Goal: Task Accomplishment & Management: Manage account settings

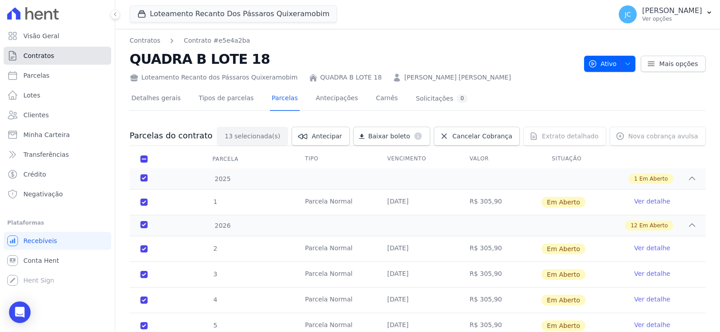
click at [56, 65] on link "Contratos" at bounding box center [57, 56] width 107 height 18
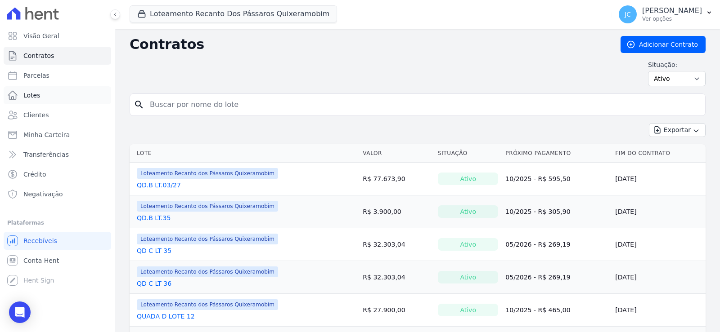
click at [111, 98] on div "Visão Geral Contratos [GEOGRAPHIC_DATA] Lotes Clientes Minha Carteira Transferê…" at bounding box center [360, 166] width 720 height 332
type input "26"
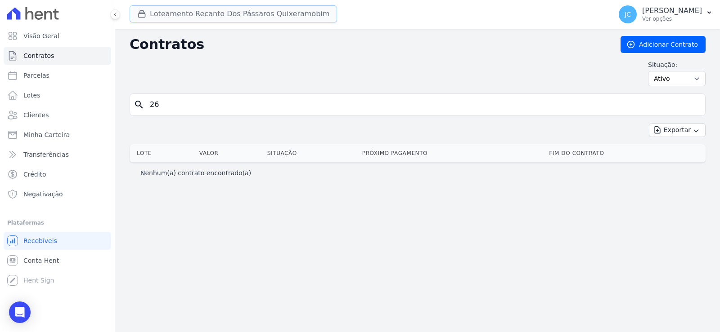
click at [284, 20] on button "Loteamento Recanto Dos Pássaros Quixeramobim" at bounding box center [233, 13] width 207 height 17
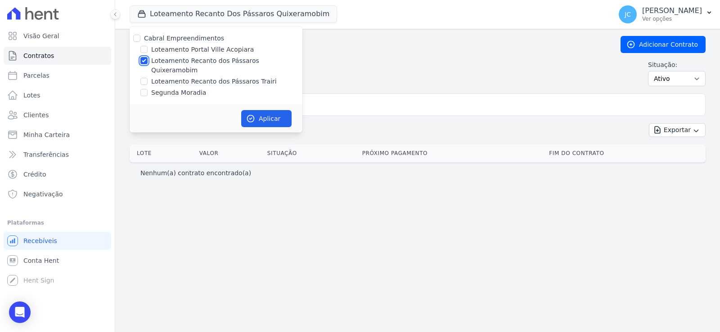
click at [148, 64] on input "Loteamento Recanto dos Pássaros Quixeramobim" at bounding box center [143, 60] width 7 height 7
checkbox input "false"
click at [148, 78] on input "Loteamento Recanto dos Pássaros Trairi" at bounding box center [143, 81] width 7 height 7
checkbox input "true"
click at [291, 116] on button "Aplicar" at bounding box center [266, 118] width 50 height 17
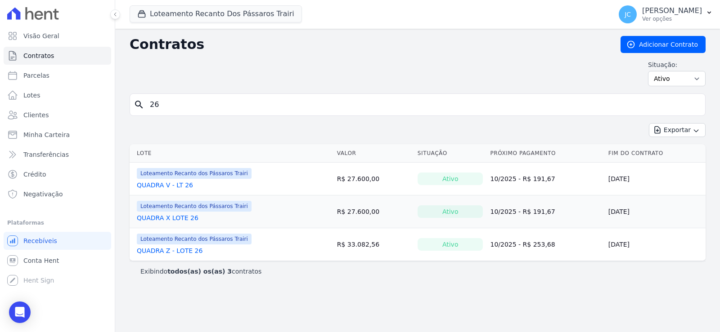
click at [188, 108] on input "26" at bounding box center [422, 105] width 557 height 18
click at [189, 223] on link "QUADRA X LOTE 26" at bounding box center [168, 218] width 62 height 9
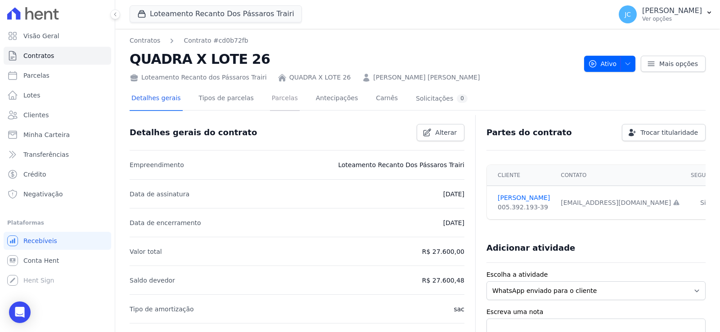
click at [296, 104] on link "Parcelas" at bounding box center [285, 99] width 30 height 24
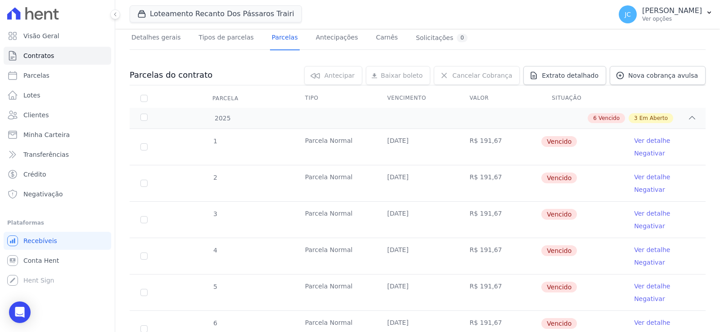
scroll to position [45, 0]
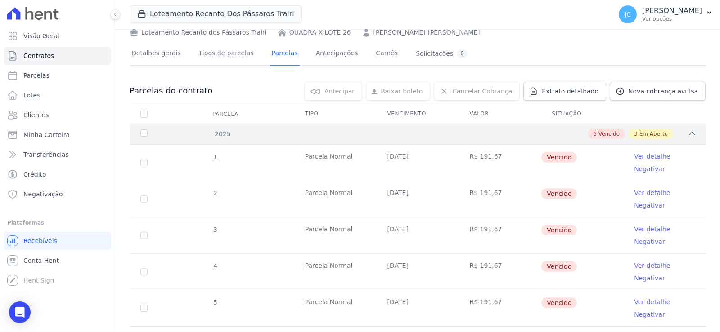
click at [482, 139] on div "6 Vencido 3 Em Aberto" at bounding box center [445, 134] width 501 height 10
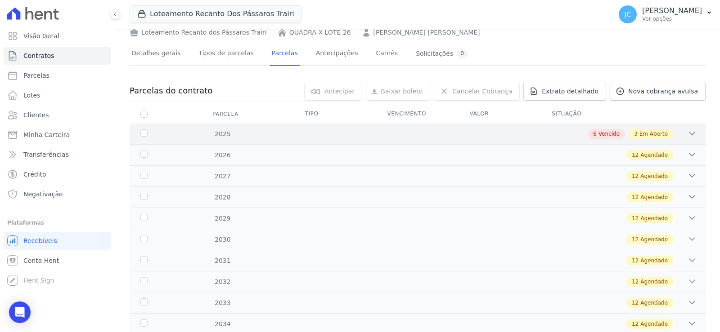
click at [482, 139] on div "6 Vencido 3 Em Aberto" at bounding box center [445, 134] width 501 height 10
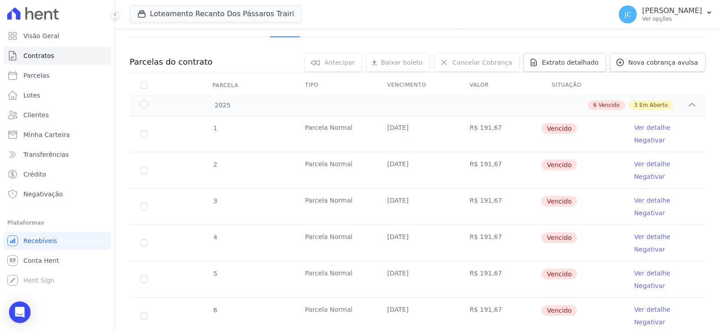
scroll to position [90, 0]
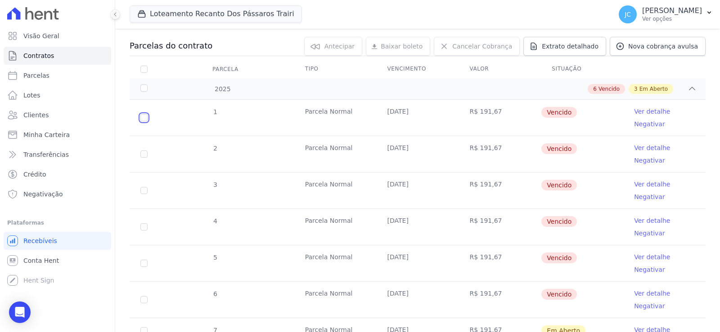
click at [148, 121] on input "checkbox" at bounding box center [143, 117] width 7 height 7
checkbox input "true"
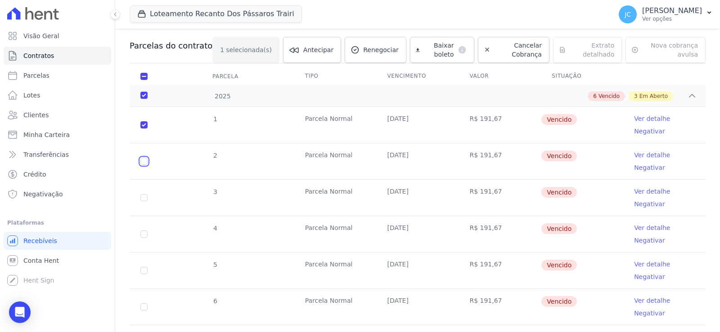
click at [148, 165] on input "checkbox" at bounding box center [143, 161] width 7 height 7
checkbox input "true"
click at [148, 201] on input "checkbox" at bounding box center [143, 197] width 7 height 7
checkbox input "true"
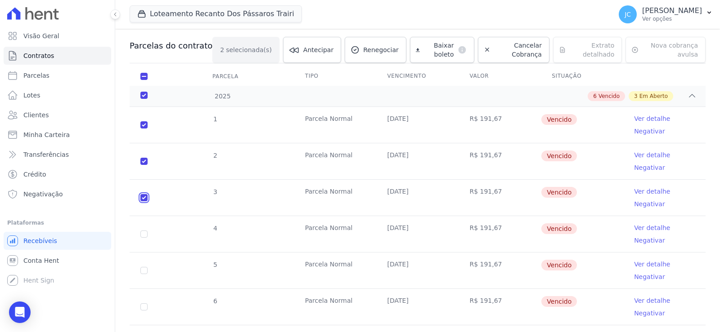
checkbox input "true"
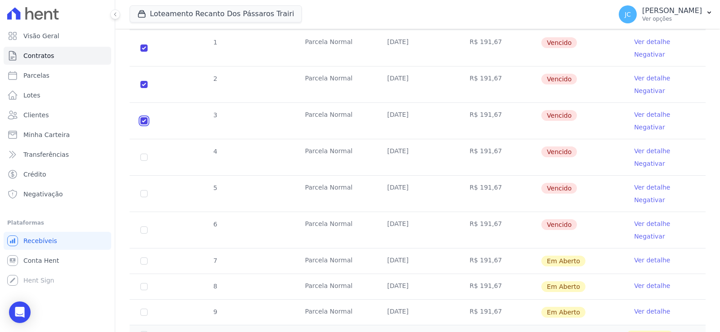
scroll to position [225, 0]
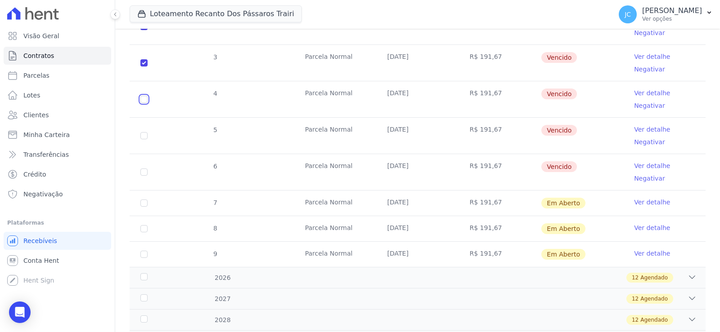
click at [148, 103] on input "checkbox" at bounding box center [143, 99] width 7 height 7
checkbox input "true"
click at [148, 139] on input "checkbox" at bounding box center [143, 135] width 7 height 7
checkbox input "true"
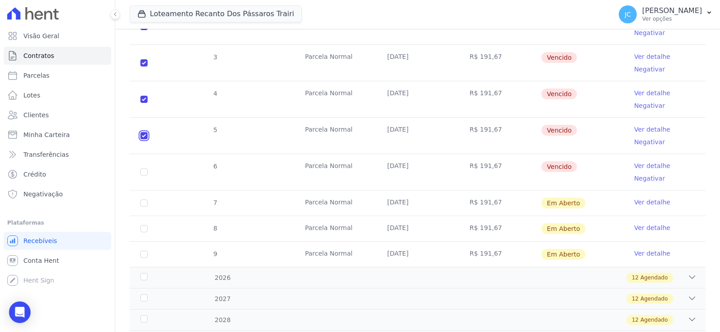
checkbox input "true"
click at [148, 176] on input "checkbox" at bounding box center [143, 172] width 7 height 7
checkbox input "true"
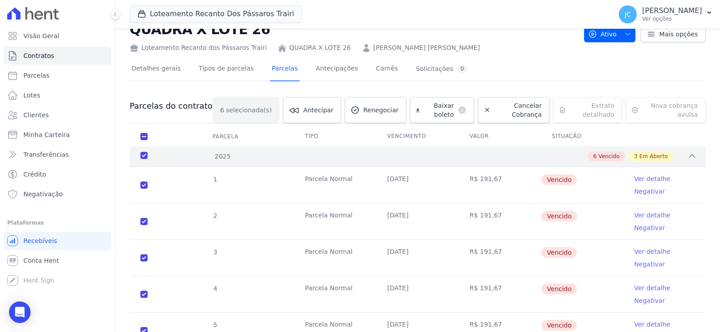
scroll to position [0, 0]
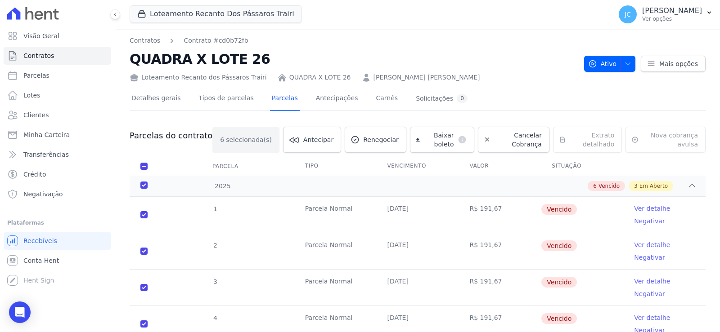
click at [476, 148] on div "6 selecionada(s) [GEOGRAPHIC_DATA] [GEOGRAPHIC_DATA] Renegociar [GEOGRAPHIC_DAT…" at bounding box center [458, 140] width 493 height 26
click at [487, 144] on icon at bounding box center [486, 139] width 7 height 9
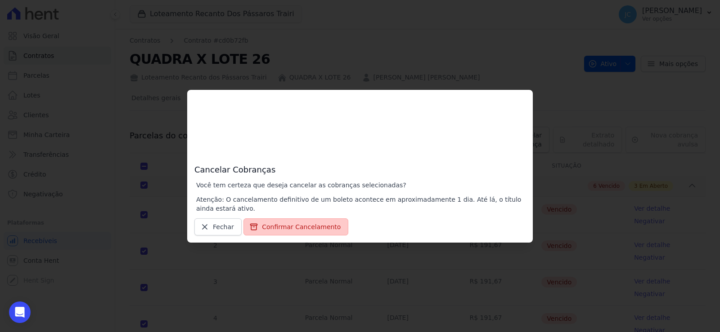
click at [287, 228] on button "Confirmar Cancelamento" at bounding box center [295, 227] width 105 height 17
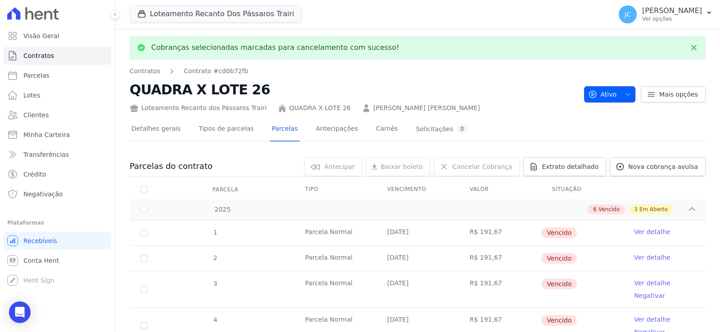
click at [620, 94] on span "button" at bounding box center [625, 94] width 11 height 14
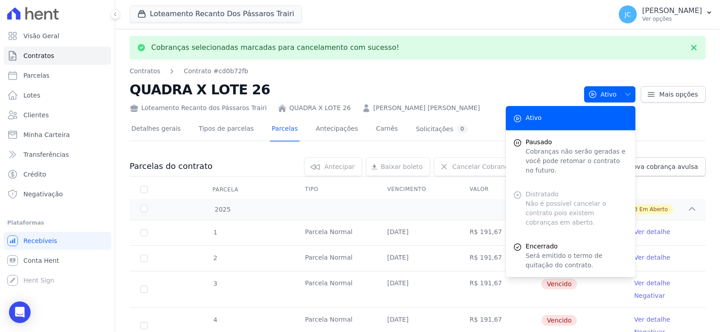
click at [517, 204] on div "Distratado Não é possível cancelar o contrato pois existem cobranças em aberto." at bounding box center [570, 209] width 130 height 52
click at [181, 133] on link "Detalhes gerais" at bounding box center [156, 130] width 53 height 24
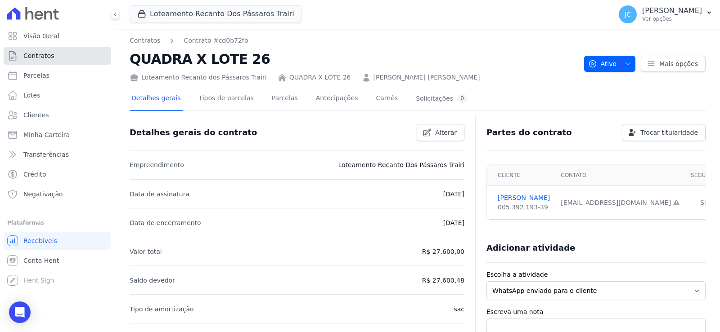
click at [60, 56] on link "Contratos" at bounding box center [57, 56] width 107 height 18
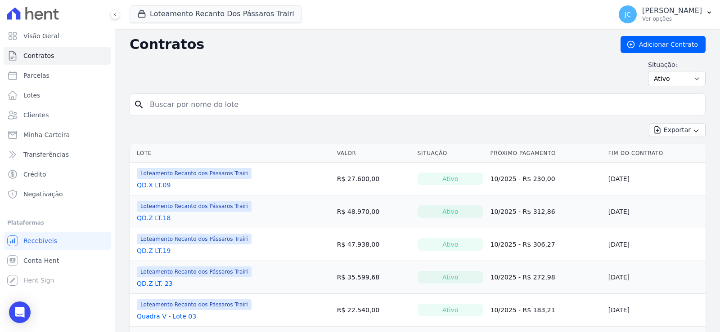
click at [177, 114] on input "search" at bounding box center [422, 105] width 557 height 18
type input "26"
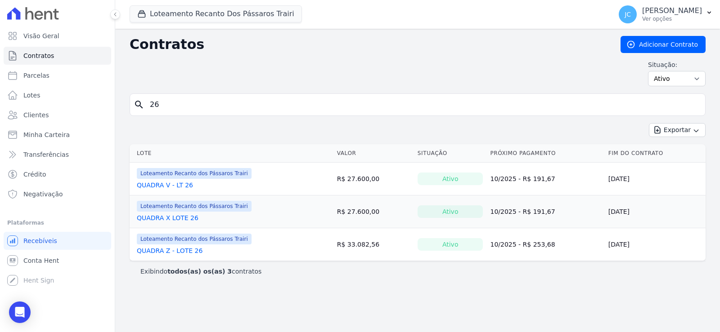
click at [171, 223] on link "QUADRA X LOTE 26" at bounding box center [168, 218] width 62 height 9
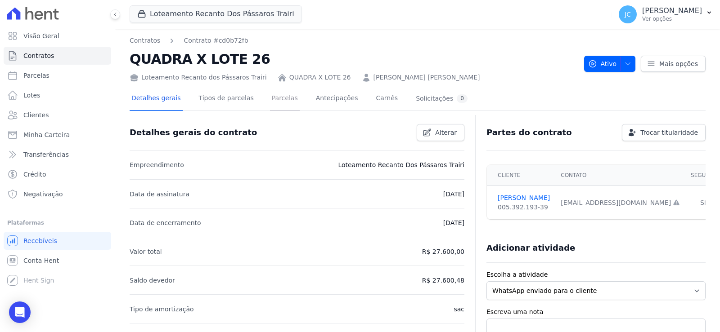
click at [296, 107] on link "Parcelas" at bounding box center [285, 99] width 30 height 24
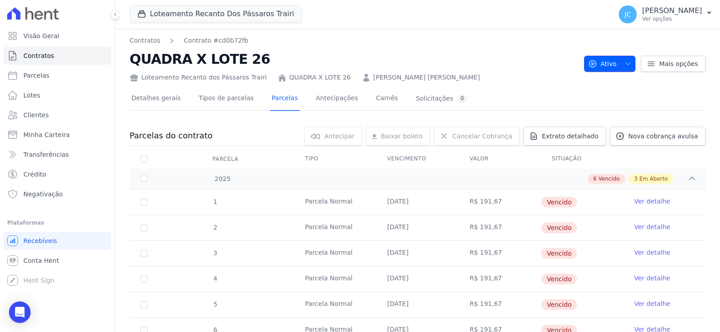
click at [590, 72] on span "Ativo" at bounding box center [602, 64] width 29 height 16
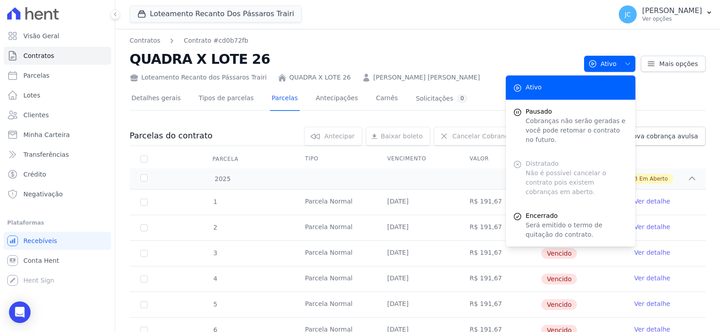
click at [510, 180] on div "Distratado Não é possível cancelar o contrato pois existem cobranças em aberto." at bounding box center [570, 178] width 130 height 52
click at [364, 183] on div "2025 6 Vencido 3 Em Aberto" at bounding box center [418, 179] width 576 height 21
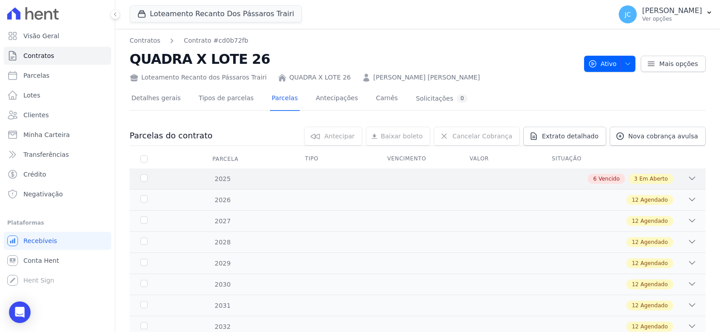
click at [364, 183] on div "2025 6 Vencido 3 Em Aberto" at bounding box center [418, 179] width 576 height 21
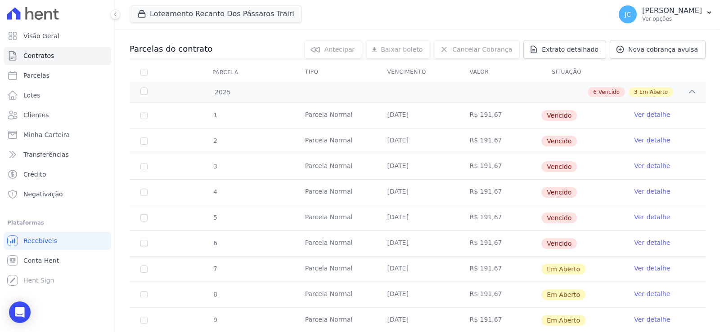
scroll to position [90, 0]
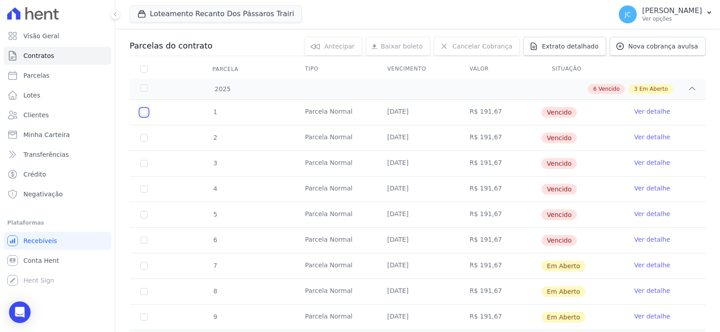
click at [148, 116] on input "checkbox" at bounding box center [143, 112] width 7 height 7
checkbox input "true"
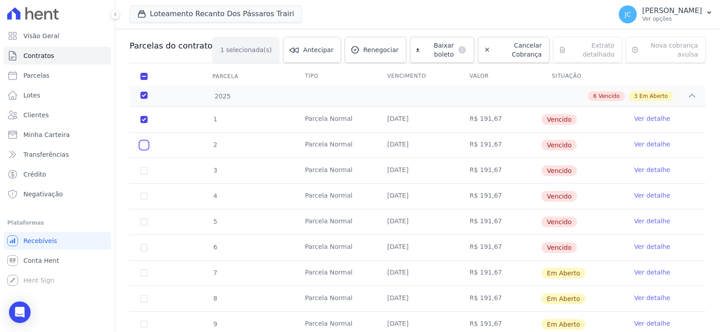
click at [148, 149] on input "checkbox" at bounding box center [143, 145] width 7 height 7
checkbox input "true"
click at [153, 183] on td "3" at bounding box center [144, 170] width 29 height 25
click at [148, 200] on input "checkbox" at bounding box center [143, 196] width 7 height 7
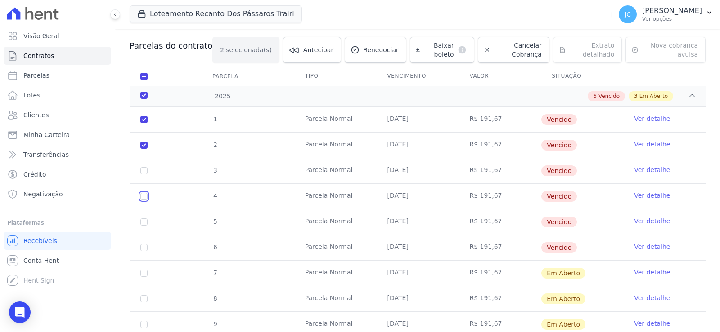
checkbox input "true"
click at [148, 174] on input "checkbox" at bounding box center [143, 170] width 7 height 7
checkbox input "true"
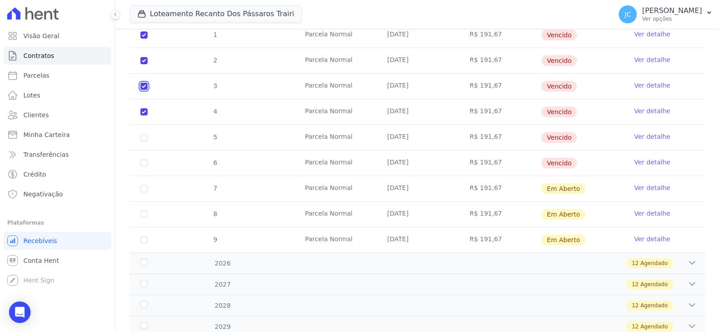
scroll to position [180, 0]
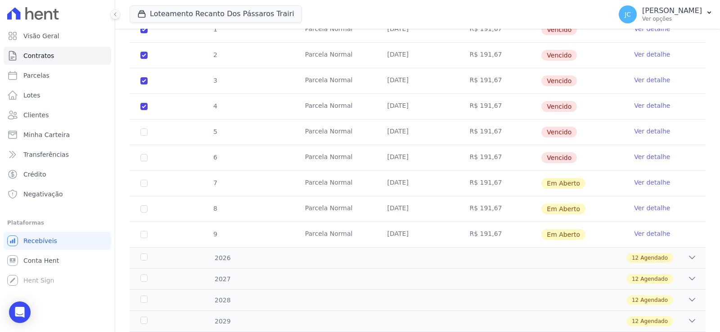
click at [158, 145] on td "5" at bounding box center [144, 132] width 29 height 25
click at [148, 136] on input "checkbox" at bounding box center [143, 132] width 7 height 7
checkbox input "true"
click at [154, 170] on td "6" at bounding box center [144, 157] width 29 height 25
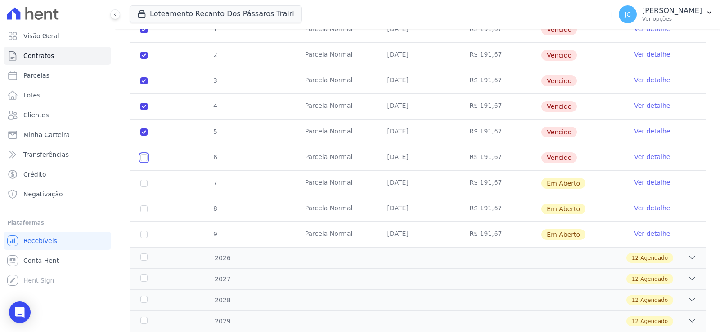
click at [148, 161] on input "checkbox" at bounding box center [143, 157] width 7 height 7
checkbox input "true"
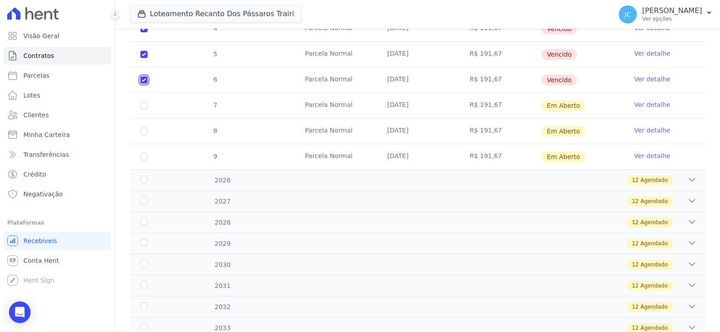
scroll to position [270, 0]
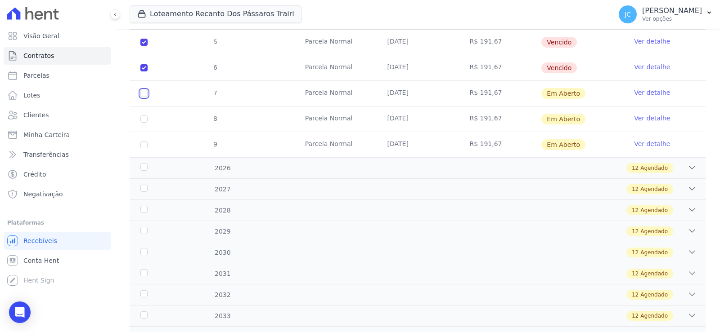
click at [148, 97] on input "checkbox" at bounding box center [143, 93] width 7 height 7
checkbox input "true"
click at [148, 123] on input "checkbox" at bounding box center [143, 119] width 7 height 7
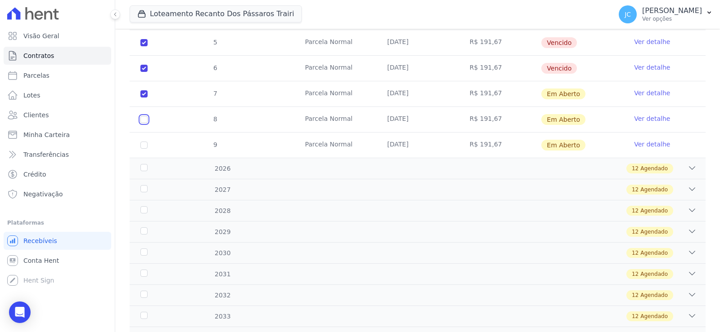
checkbox input "true"
click at [148, 149] on input "checkbox" at bounding box center [143, 145] width 7 height 7
checkbox input "true"
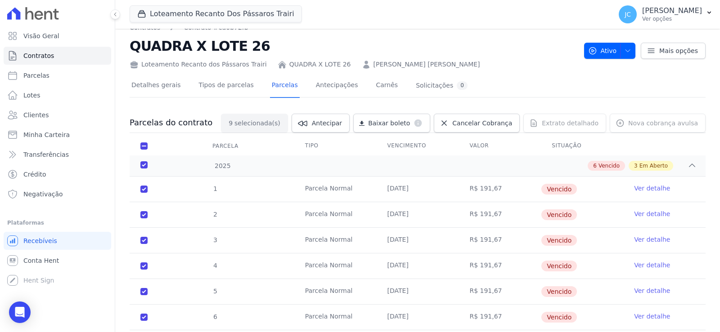
scroll to position [0, 0]
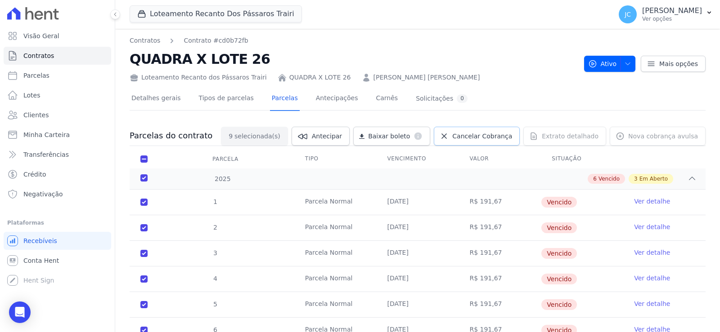
click at [467, 141] on span "Cancelar Cobrança" at bounding box center [482, 136] width 60 height 9
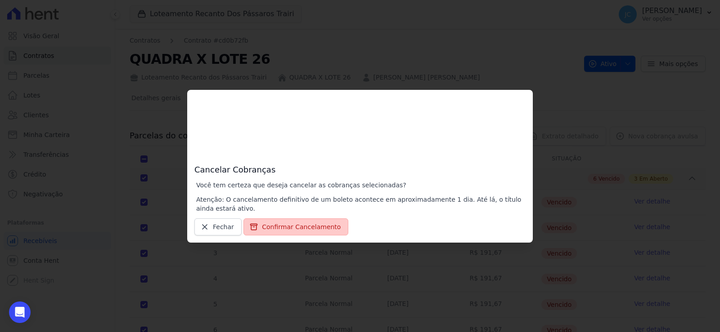
click at [262, 222] on button "Confirmar Cancelamento" at bounding box center [295, 227] width 105 height 17
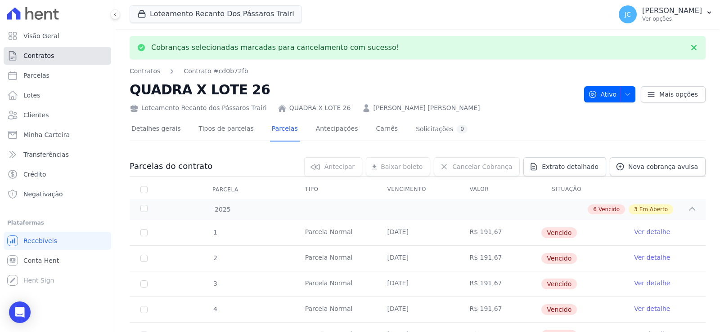
click at [60, 60] on link "Contratos" at bounding box center [57, 56] width 107 height 18
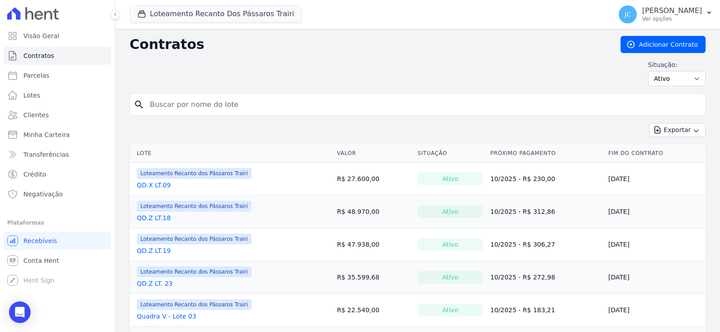
click at [206, 110] on input "search" at bounding box center [422, 105] width 557 height 18
type input "26"
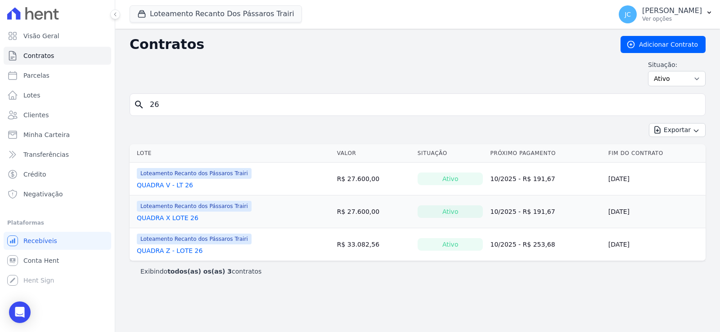
click at [156, 223] on div "Loteamento Recanto dos Pássaros Trairi QUADRA X LOTE 26" at bounding box center [194, 212] width 115 height 22
click at [159, 223] on link "QUADRA X LOTE 26" at bounding box center [168, 218] width 62 height 9
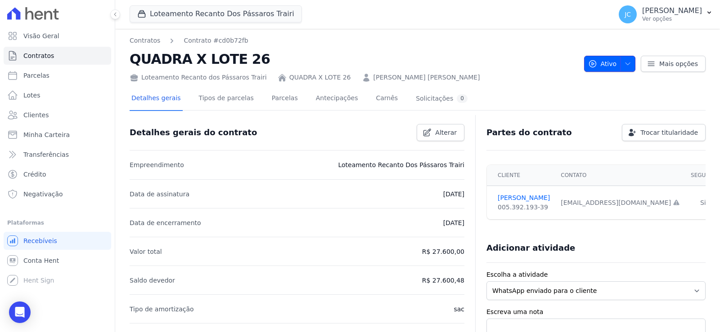
click at [622, 71] on span "button" at bounding box center [625, 64] width 11 height 14
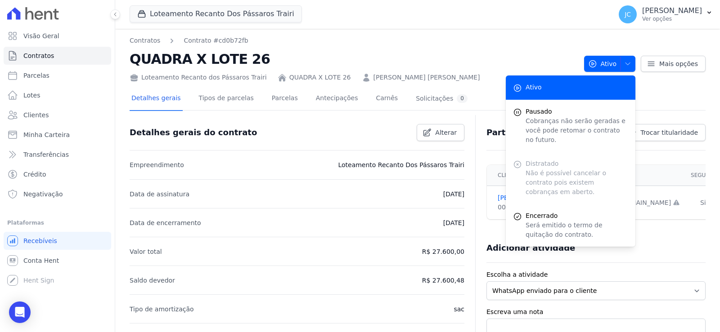
click at [525, 161] on div "Distratado Não é possível cancelar o contrato pois existem cobranças em aberto." at bounding box center [570, 178] width 130 height 52
click at [524, 162] on div "Distratado Não é possível cancelar o contrato pois existem cobranças em aberto." at bounding box center [570, 178] width 130 height 52
click at [668, 118] on div at bounding box center [418, 114] width 576 height 8
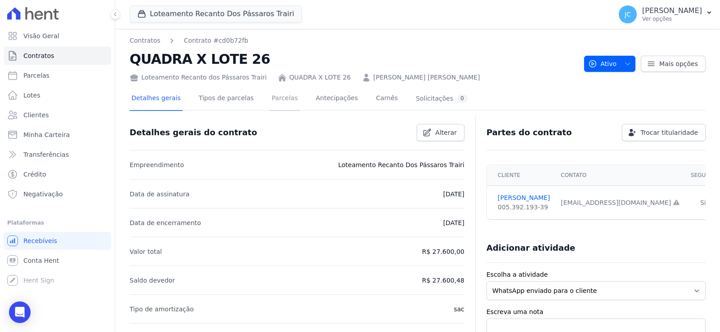
click at [277, 106] on link "Parcelas" at bounding box center [285, 99] width 30 height 24
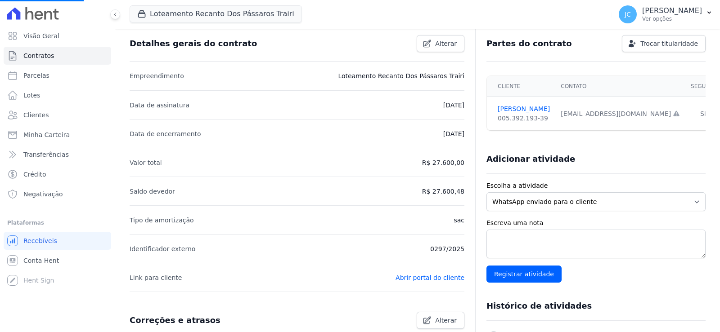
scroll to position [90, 0]
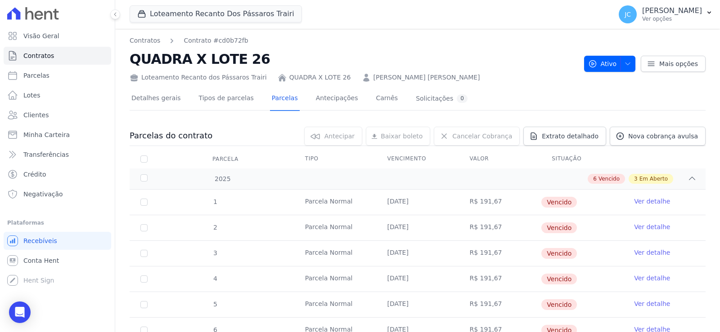
click at [319, 214] on td "Parcela Normal" at bounding box center [335, 202] width 82 height 25
click at [158, 215] on td "1" at bounding box center [144, 202] width 29 height 25
click at [148, 206] on input "checkbox" at bounding box center [143, 202] width 7 height 7
checkbox input "true"
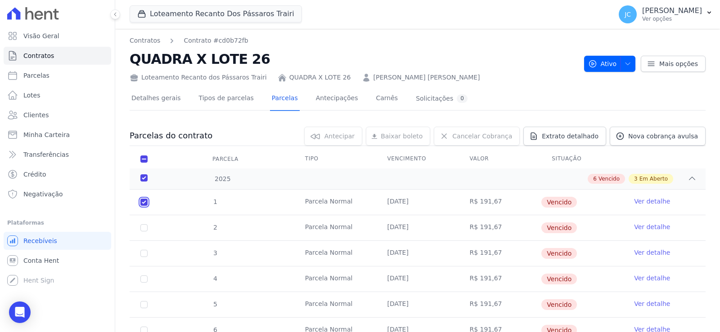
checkbox input "true"
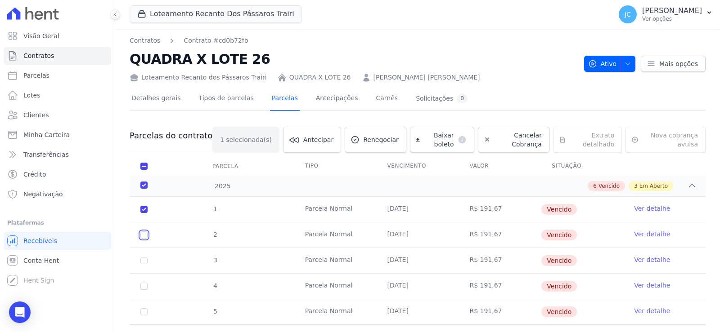
click at [148, 239] on input "checkbox" at bounding box center [143, 235] width 7 height 7
checkbox input "true"
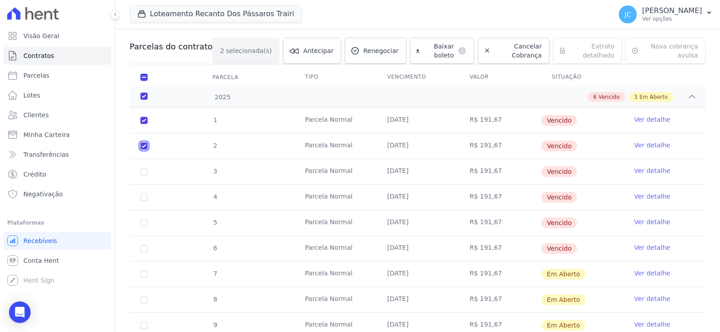
scroll to position [90, 0]
click at [148, 174] on input "checkbox" at bounding box center [143, 170] width 7 height 7
checkbox input "true"
click at [514, 59] on span "Cancelar Cobrança" at bounding box center [517, 50] width 47 height 18
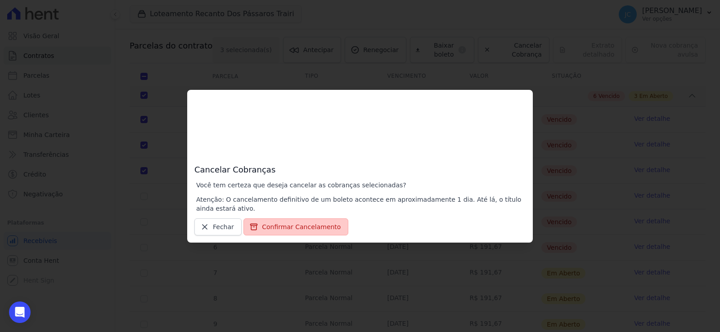
click at [286, 233] on button "Confirmar Cancelamento" at bounding box center [295, 227] width 105 height 17
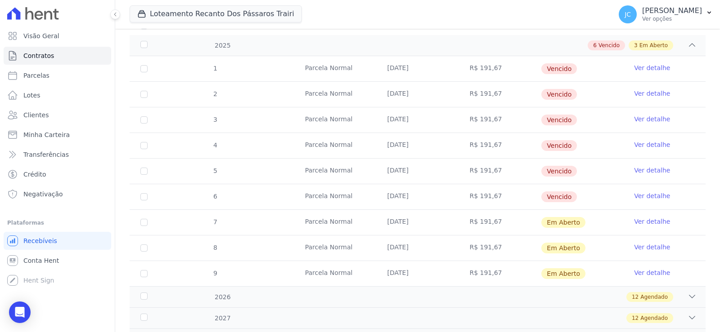
scroll to position [180, 0]
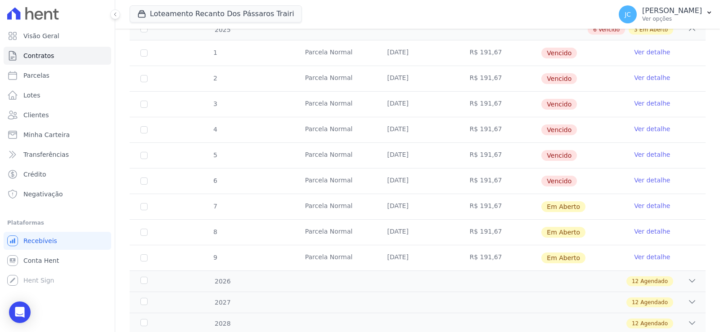
click at [148, 143] on td "4" at bounding box center [144, 129] width 29 height 25
click at [148, 134] on input "checkbox" at bounding box center [143, 129] width 7 height 7
checkbox input "true"
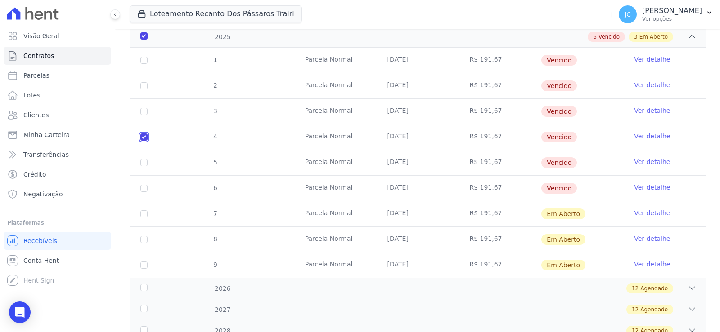
scroll to position [188, 0]
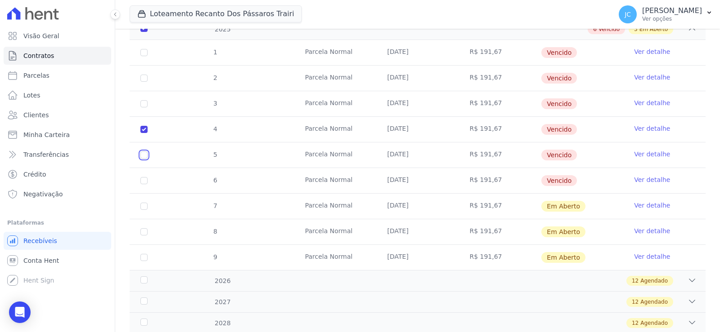
click at [148, 159] on input "checkbox" at bounding box center [143, 155] width 7 height 7
checkbox input "true"
click at [148, 184] on input "checkbox" at bounding box center [143, 180] width 7 height 7
checkbox input "true"
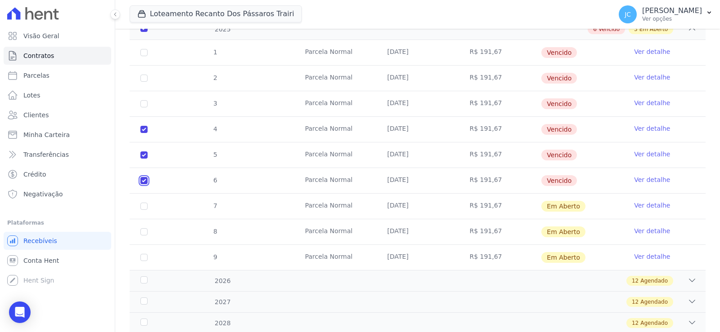
checkbox input "true"
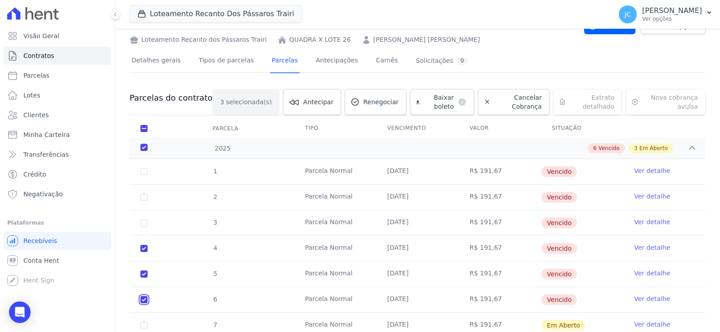
scroll to position [8, 0]
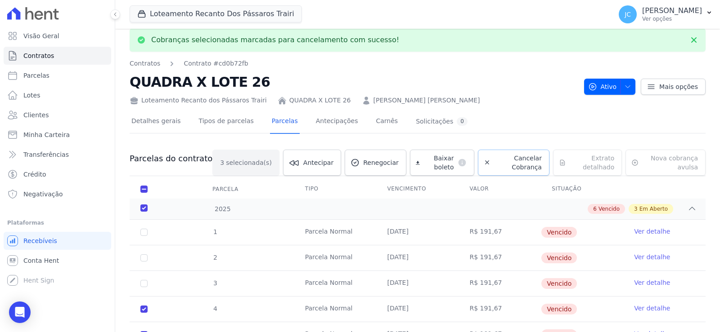
click at [516, 172] on span "Cancelar Cobrança" at bounding box center [517, 163] width 47 height 18
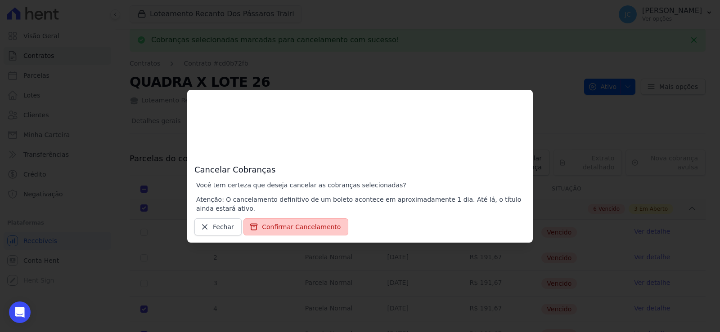
click at [268, 227] on button "Confirmar Cancelamento" at bounding box center [295, 227] width 105 height 17
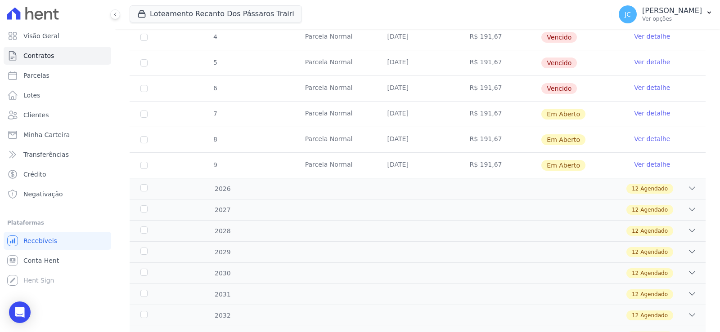
scroll to position [315, 0]
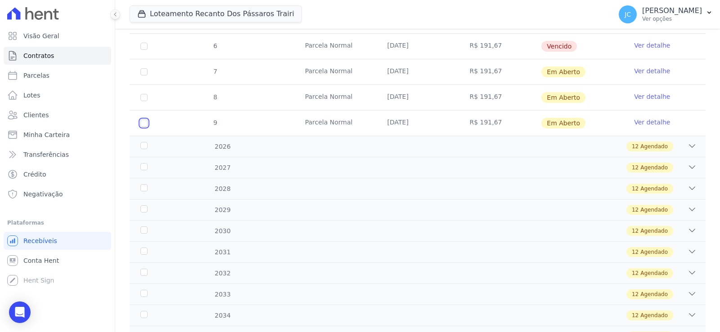
click at [148, 127] on input "checkbox" at bounding box center [143, 123] width 7 height 7
checkbox input "true"
click at [148, 101] on input "checkbox" at bounding box center [143, 97] width 7 height 7
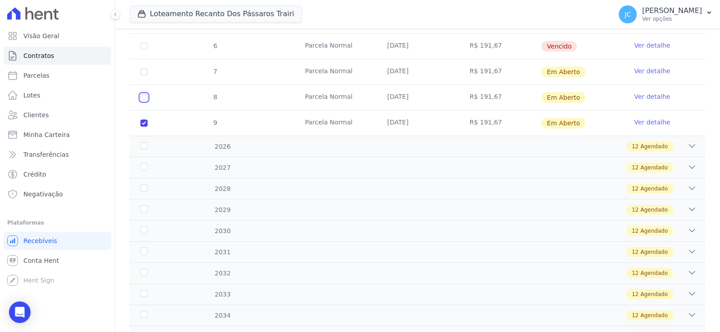
checkbox input "true"
click at [148, 76] on input "checkbox" at bounding box center [143, 71] width 7 height 7
checkbox input "true"
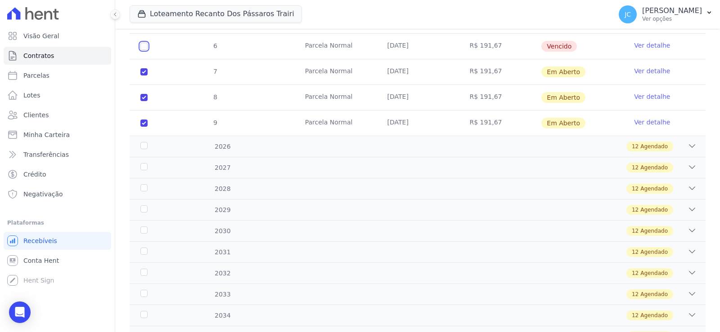
click at [148, 50] on input "checkbox" at bounding box center [143, 46] width 7 height 7
checkbox input "true"
click at [666, 152] on div "12 Agendado" at bounding box center [445, 147] width 501 height 10
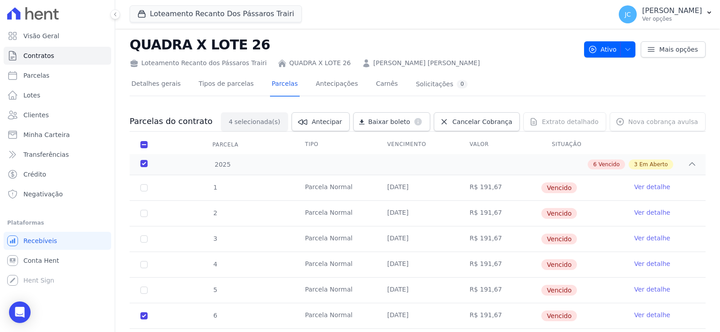
scroll to position [0, 0]
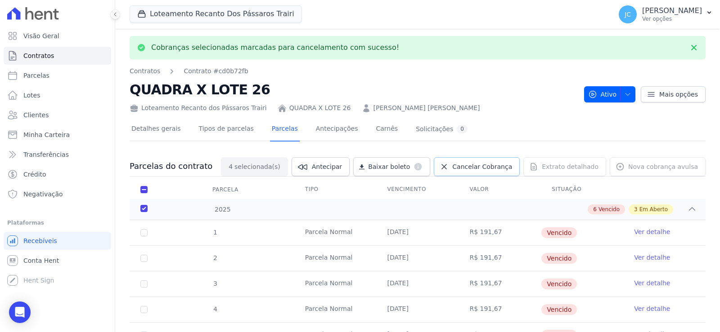
click at [473, 171] on span "Cancelar Cobrança" at bounding box center [482, 166] width 60 height 9
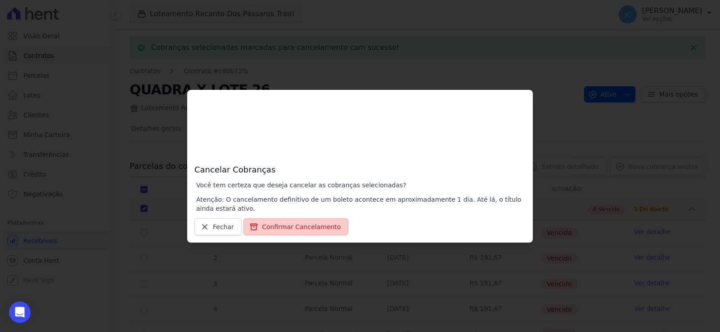
click at [294, 231] on button "Confirmar Cancelamento" at bounding box center [295, 227] width 105 height 17
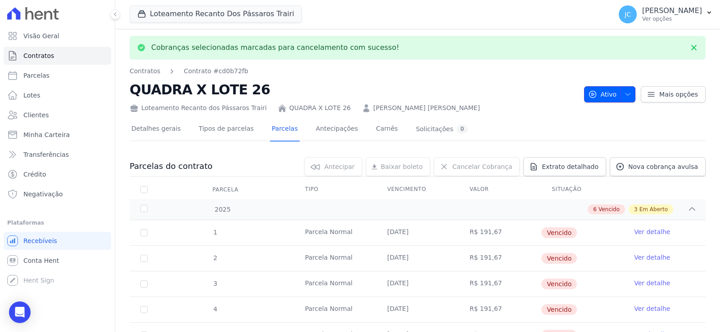
click at [597, 102] on span "Ativo" at bounding box center [602, 94] width 29 height 16
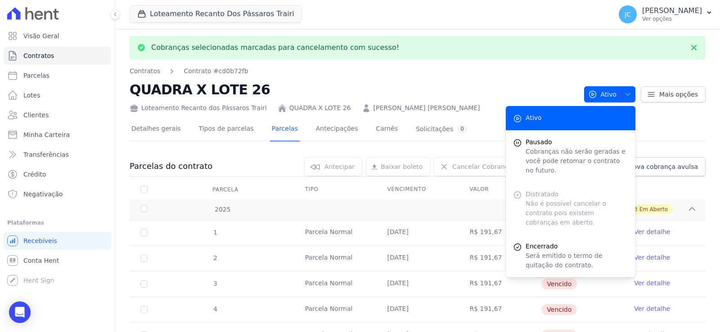
click at [515, 202] on div "Distratado Não é possível cancelar o contrato pois existem cobranças em aberto." at bounding box center [570, 209] width 130 height 52
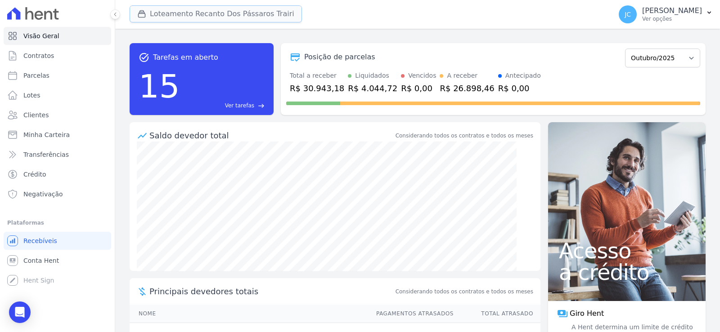
click at [246, 21] on button "Loteamento Recanto Dos Pássaros Trairi" at bounding box center [216, 13] width 172 height 17
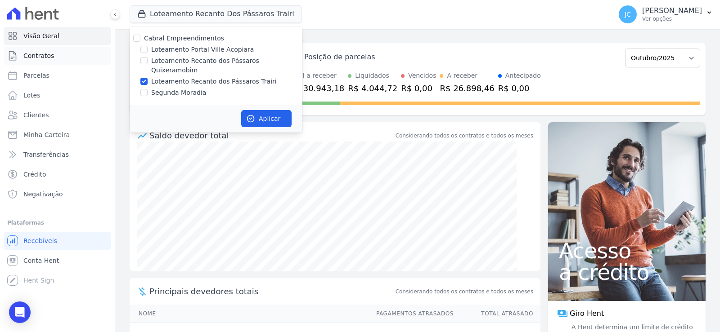
click at [47, 60] on span "Contratos" at bounding box center [38, 55] width 31 height 9
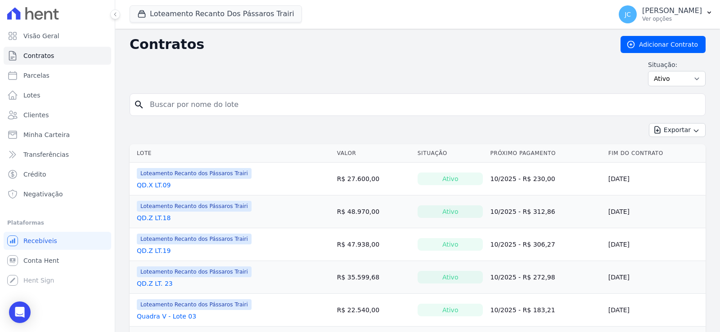
click at [218, 114] on input "search" at bounding box center [422, 105] width 557 height 18
type input "26"
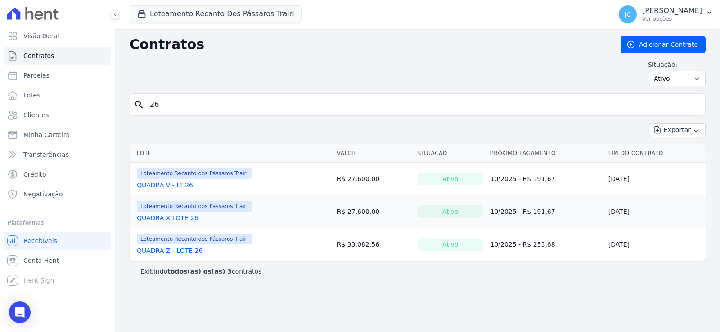
click at [194, 223] on link "QUADRA X LOTE 26" at bounding box center [168, 218] width 62 height 9
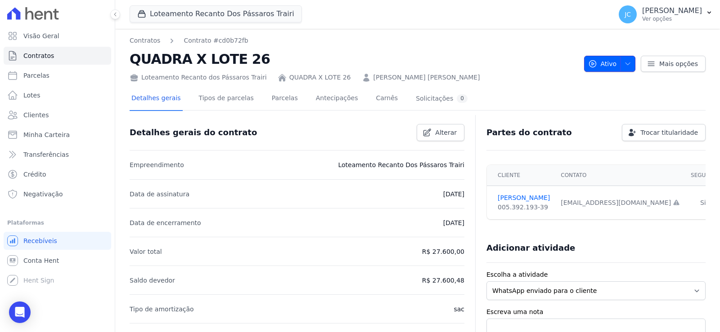
click at [608, 67] on button "Ativo" at bounding box center [610, 64] width 52 height 16
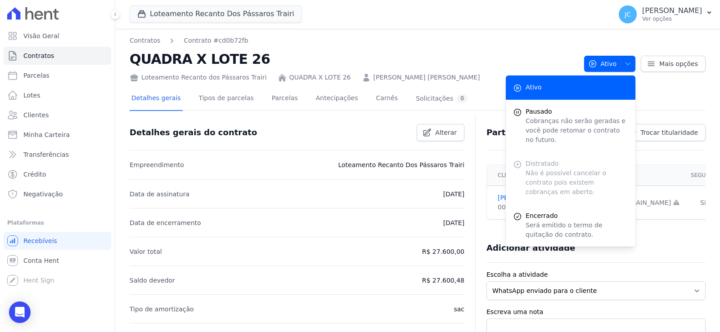
click at [533, 176] on div "Distratado Não é possível cancelar o contrato pois existem cobranças em aberto." at bounding box center [570, 178] width 130 height 52
click at [536, 175] on div "Distratado Não é possível cancelar o contrato pois existem cobranças em aberto." at bounding box center [570, 178] width 130 height 52
click at [286, 109] on link "Parcelas" at bounding box center [285, 99] width 30 height 24
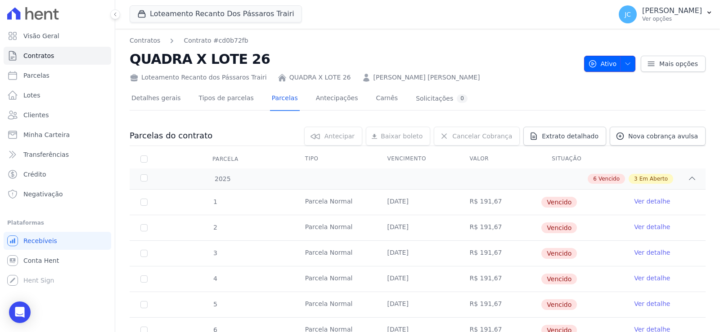
click at [603, 72] on span "Ativo" at bounding box center [602, 64] width 29 height 16
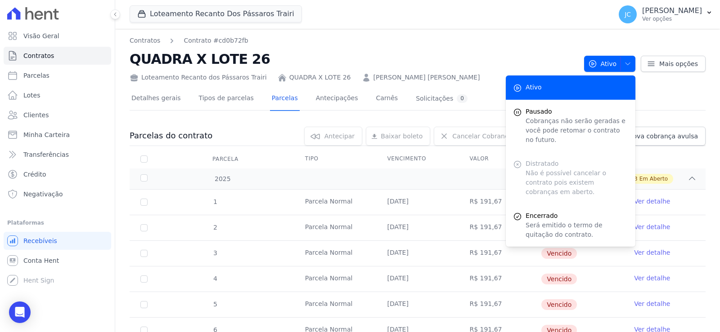
click at [537, 176] on div "Distratado Não é possível cancelar o contrato pois existem cobranças em aberto." at bounding box center [570, 178] width 130 height 52
click at [183, 204] on tr "1 Parcela Normal 10/04/2025 R$ 191,67 Vencido Ver detalhe" at bounding box center [418, 202] width 576 height 25
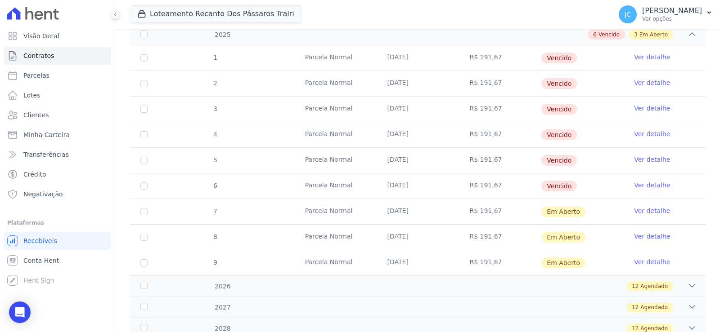
scroll to position [45, 0]
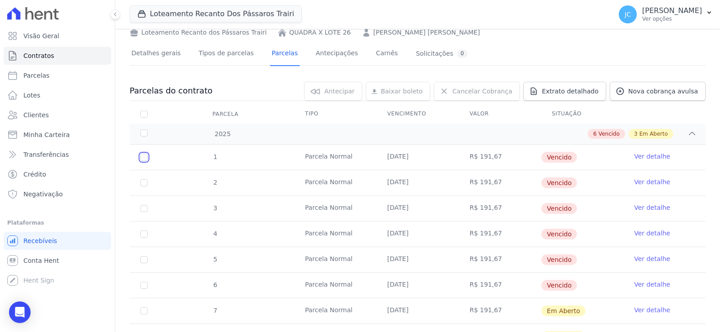
click at [148, 161] on input "checkbox" at bounding box center [143, 157] width 7 height 7
checkbox input "true"
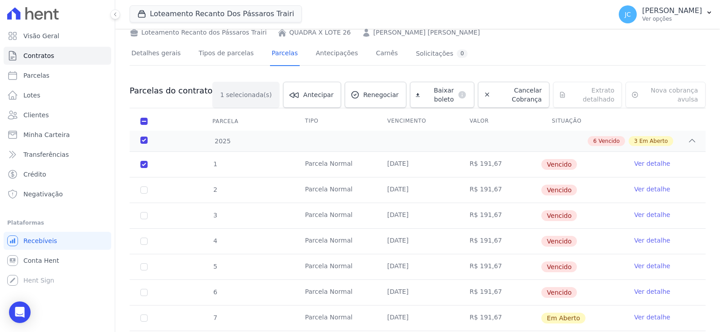
click at [153, 199] on td "2" at bounding box center [144, 190] width 29 height 25
click at [148, 194] on input "checkbox" at bounding box center [143, 190] width 7 height 7
checkbox input "true"
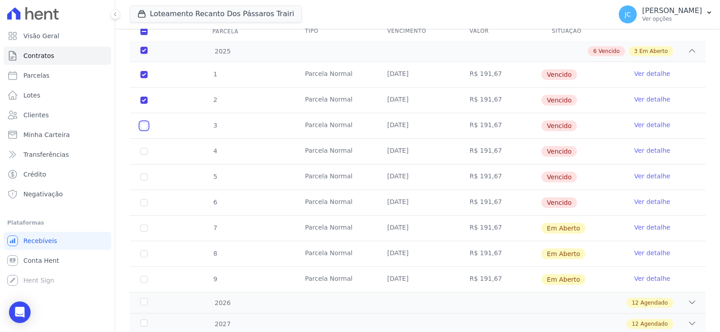
click at [148, 130] on input "checkbox" at bounding box center [143, 125] width 7 height 7
checkbox input "true"
click at [148, 155] on input "checkbox" at bounding box center [143, 151] width 7 height 7
checkbox input "true"
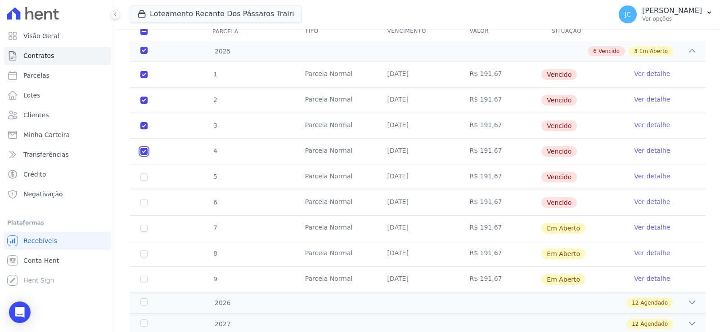
checkbox input "true"
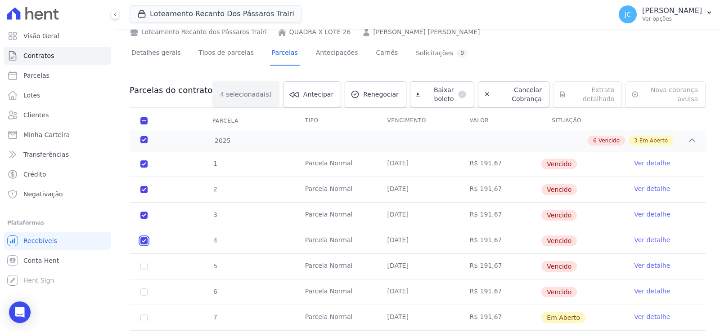
scroll to position [45, 0]
click at [515, 108] on link "Cancelar Cobrança" at bounding box center [514, 95] width 72 height 26
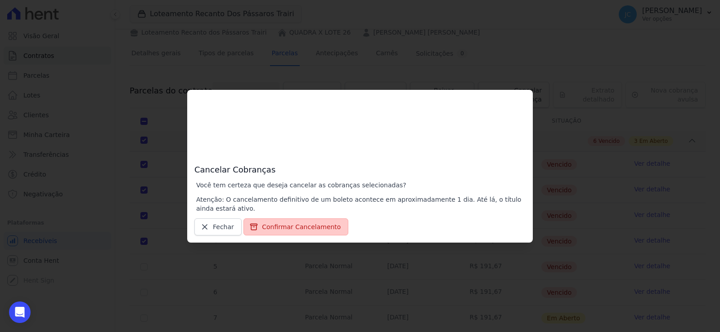
click at [259, 227] on button "Confirmar Cancelamento" at bounding box center [295, 227] width 105 height 17
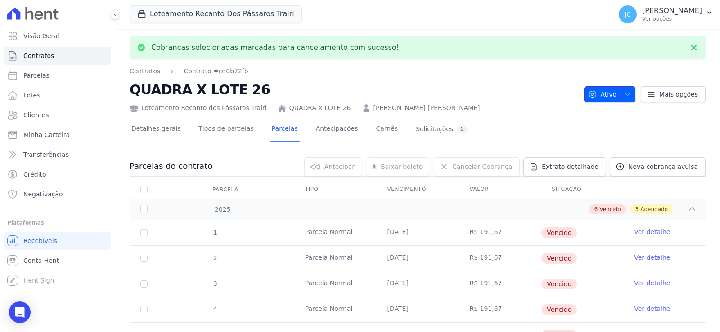
click at [590, 103] on span "Ativo" at bounding box center [602, 94] width 29 height 16
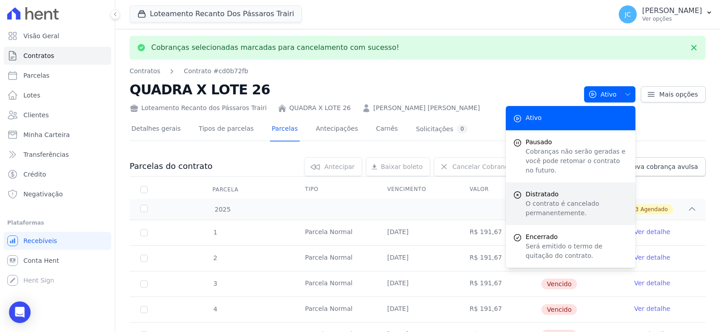
click at [532, 203] on p "O contrato é cancelado permanentemente." at bounding box center [576, 208] width 103 height 19
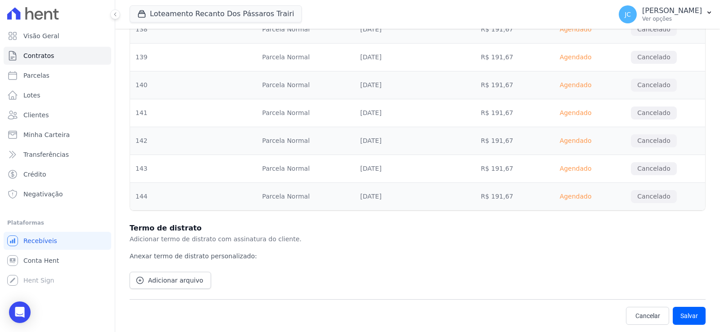
scroll to position [4381, 0]
click at [681, 315] on button "Salvar" at bounding box center [688, 316] width 33 height 18
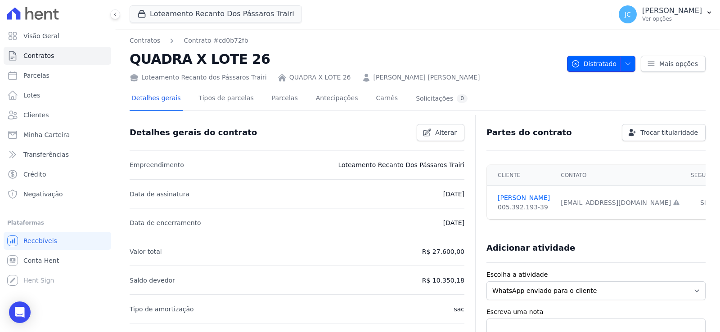
click at [596, 68] on span "Distratado" at bounding box center [593, 64] width 45 height 16
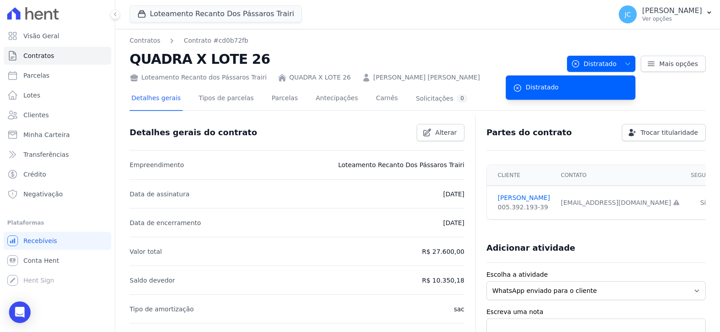
click at [509, 51] on div "Contratos Contrato #cd0b72fb QUADRA X LOTE 26 Loteamento Recanto dos Pássaros T…" at bounding box center [345, 59] width 430 height 46
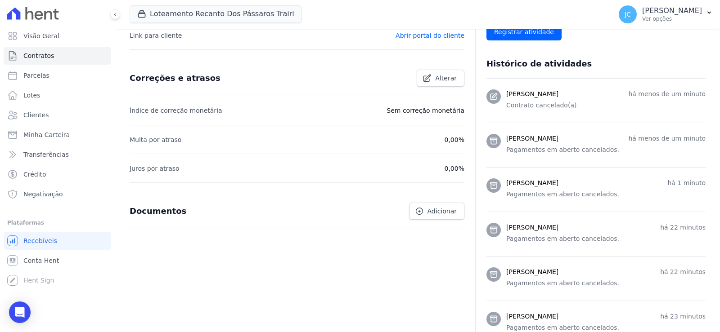
scroll to position [107, 0]
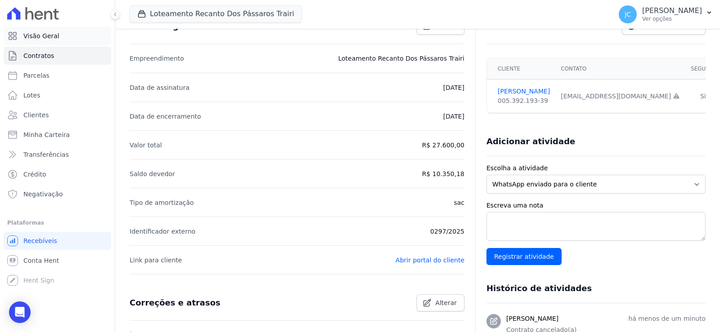
click at [35, 45] on link "Visão Geral" at bounding box center [57, 36] width 107 height 18
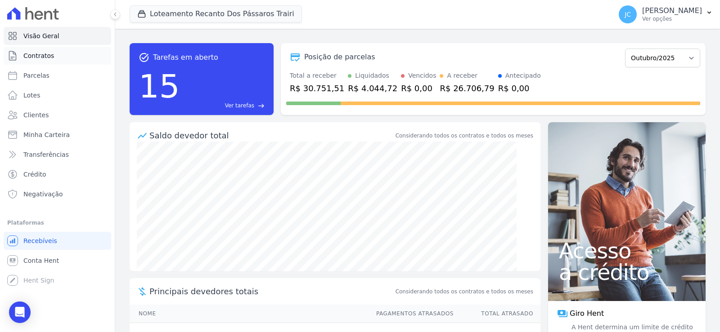
click at [56, 59] on link "Contratos" at bounding box center [57, 56] width 107 height 18
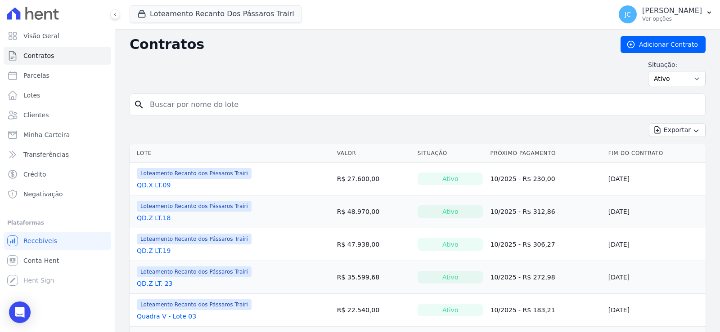
click at [210, 113] on input "search" at bounding box center [422, 105] width 557 height 18
type input "26"
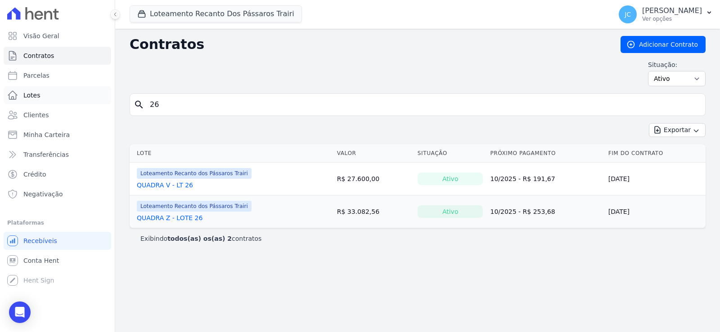
click at [33, 97] on span "Lotes" at bounding box center [31, 95] width 17 height 9
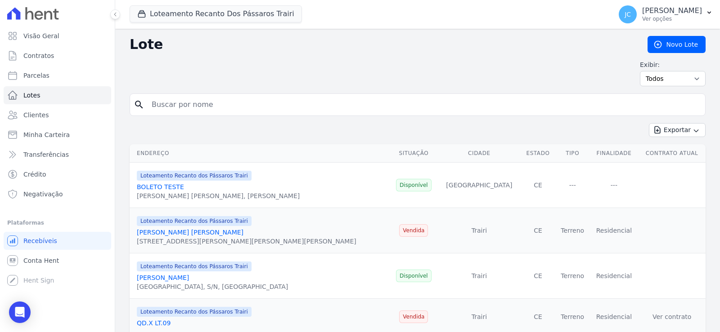
click at [168, 110] on input "search" at bounding box center [423, 105] width 555 height 18
type input "26"
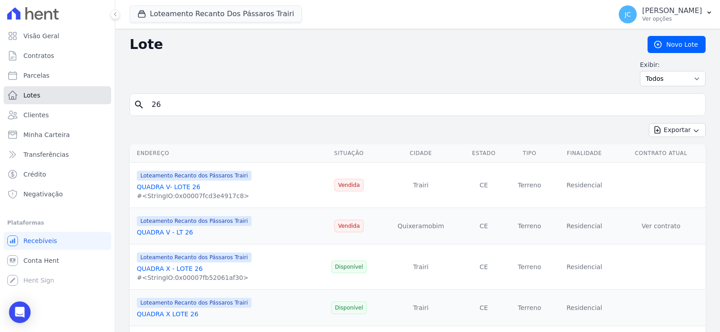
click at [37, 100] on span "Lotes" at bounding box center [31, 95] width 17 height 9
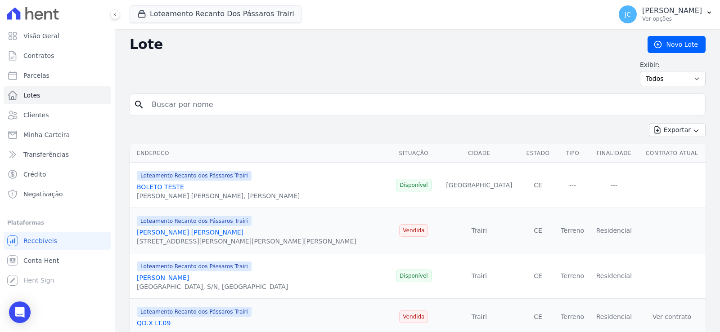
click at [44, 57] on span "Contratos" at bounding box center [38, 55] width 31 height 9
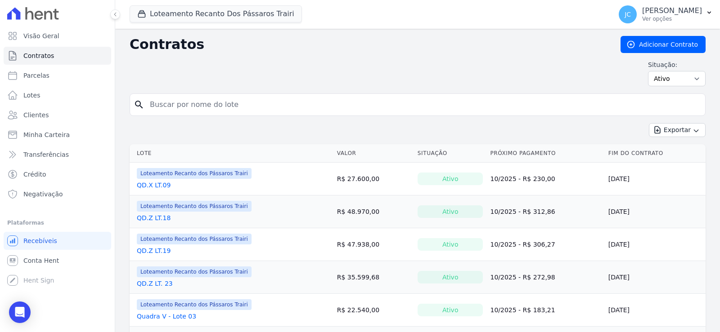
drag, startPoint x: 185, startPoint y: 112, endPoint x: 20, endPoint y: 112, distance: 165.0
click at [212, 114] on input "search" at bounding box center [422, 105] width 557 height 18
type input "27"
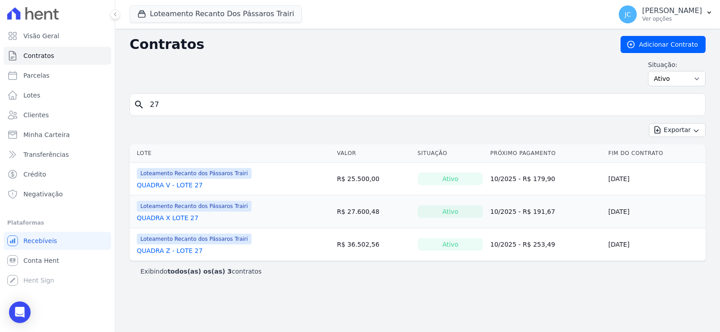
click at [195, 223] on link "QUADRA X LOTE 27" at bounding box center [168, 218] width 62 height 9
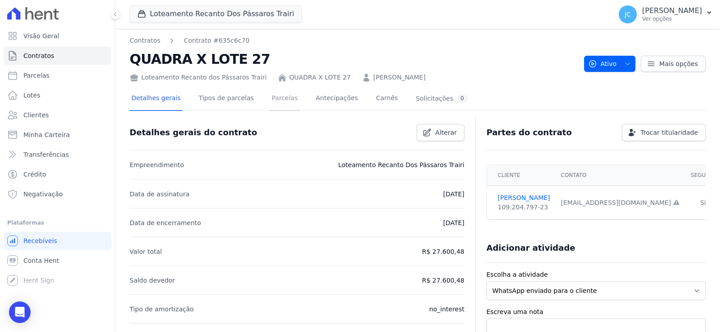
click at [286, 99] on link "Parcelas" at bounding box center [285, 99] width 30 height 24
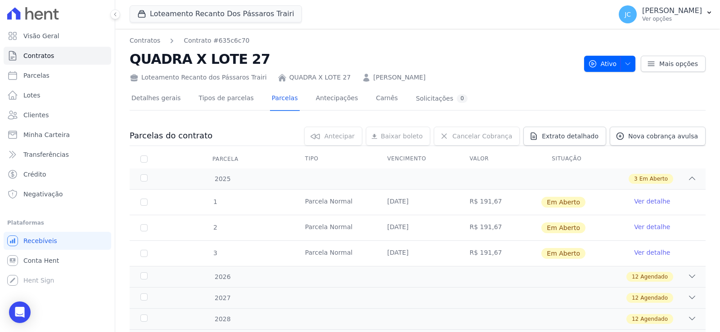
scroll to position [90, 0]
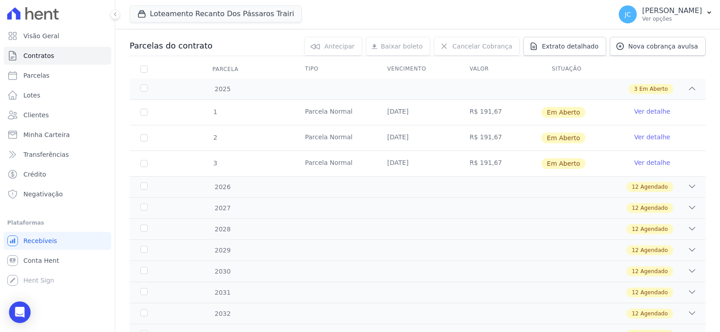
click at [222, 111] on div "1 Parcela Normal 20/10/2025 R$ 191,67 Em Aberto Ver detalhe 2 Parcela Normal 20…" at bounding box center [417, 138] width 604 height 84
click at [229, 94] on div "3 Em Aberto" at bounding box center [445, 89] width 501 height 10
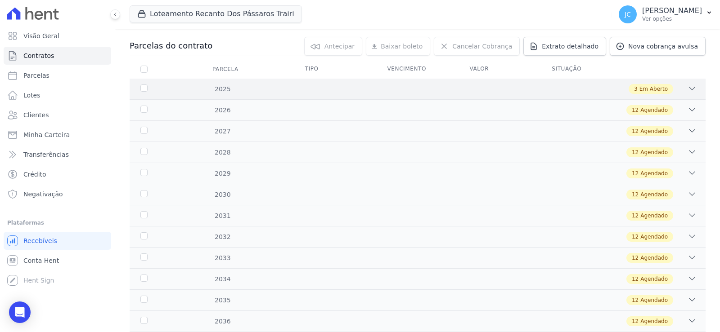
click at [229, 94] on div "3 Em Aberto" at bounding box center [445, 89] width 501 height 10
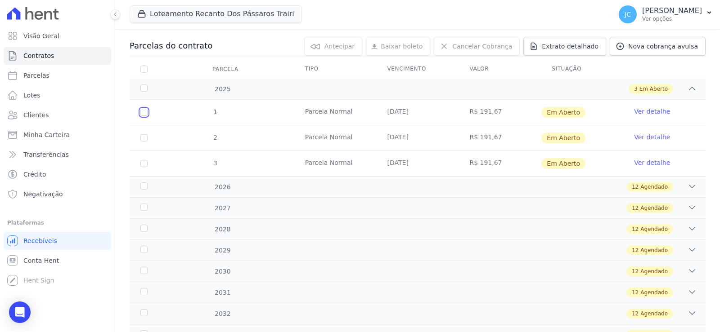
click at [148, 116] on input "checkbox" at bounding box center [143, 112] width 7 height 7
checkbox input "true"
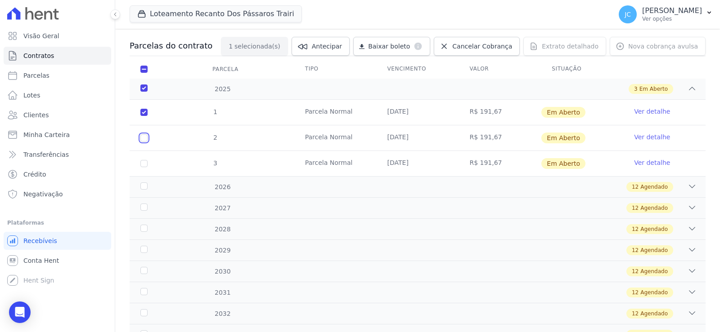
click at [148, 142] on input "checkbox" at bounding box center [143, 137] width 7 height 7
checkbox input "true"
click at [148, 167] on input "checkbox" at bounding box center [143, 163] width 7 height 7
checkbox input "true"
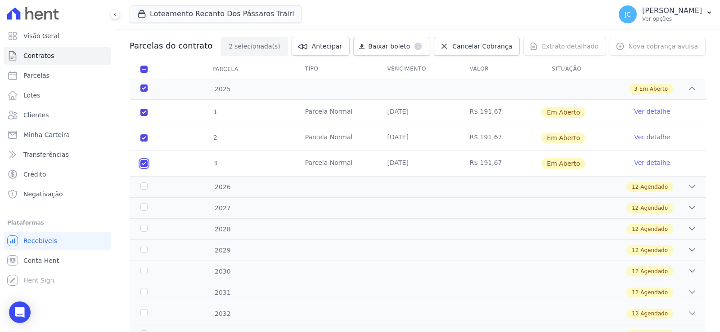
checkbox input "true"
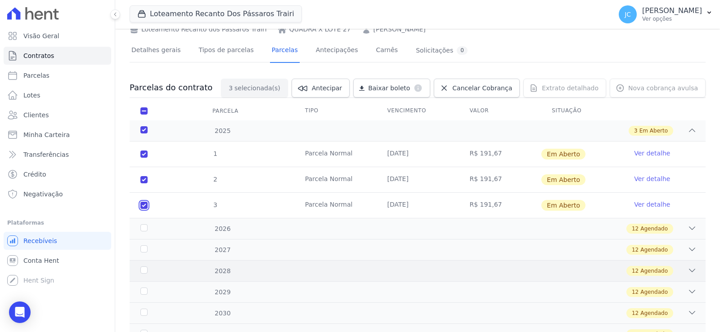
scroll to position [45, 0]
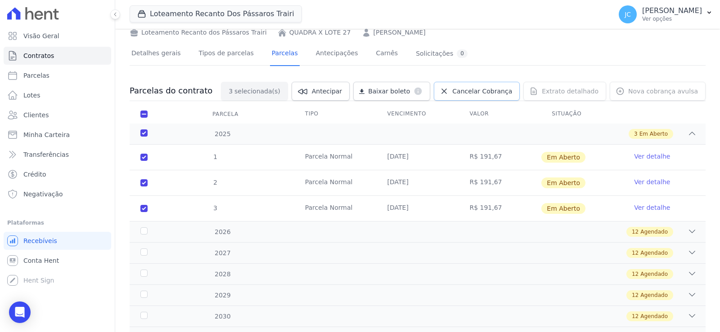
click at [459, 96] on span "Cancelar Cobrança" at bounding box center [482, 91] width 60 height 9
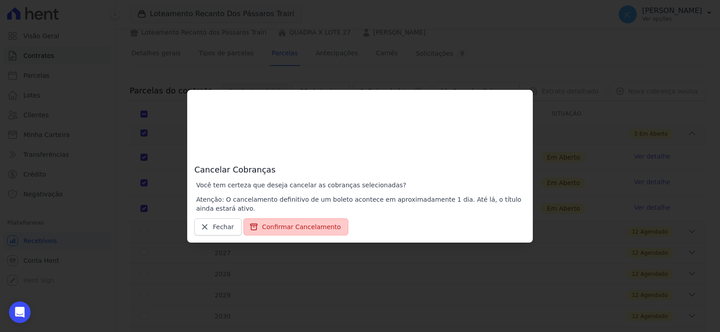
click at [294, 226] on button "Confirmar Cancelamento" at bounding box center [295, 227] width 105 height 17
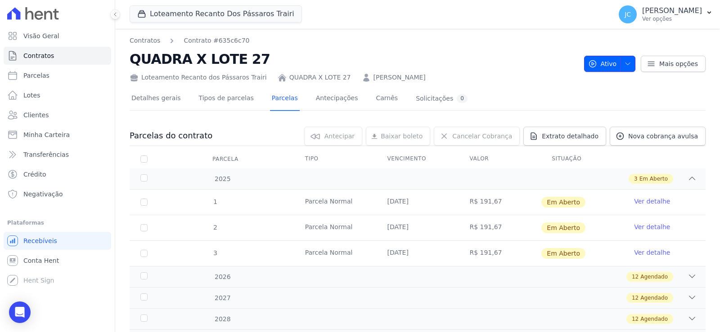
click at [609, 67] on button "Ativo" at bounding box center [610, 64] width 52 height 16
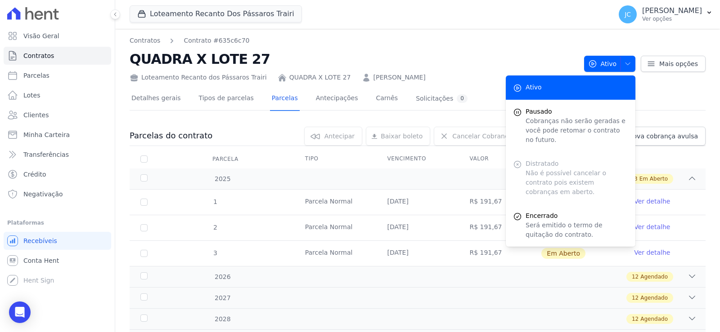
click at [662, 103] on div "Detalhes gerais Tipos de parcelas Parcelas Antecipações Carnês Solicitações 0" at bounding box center [418, 99] width 576 height 22
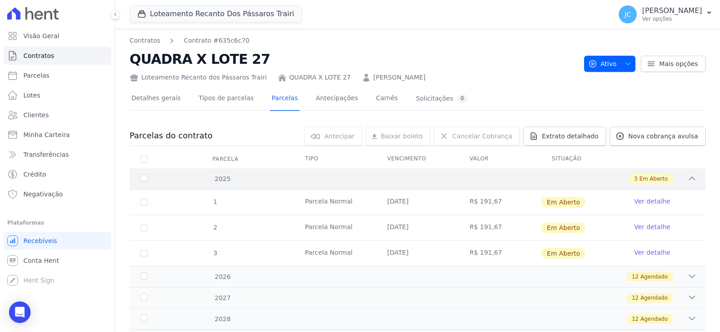
click at [239, 184] on div "3 Em Aberto" at bounding box center [445, 179] width 501 height 10
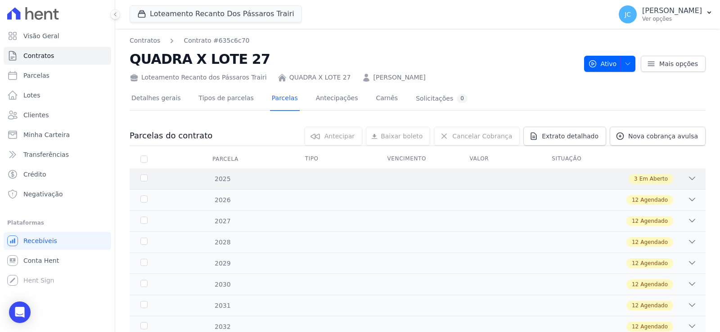
click at [240, 184] on div "3 Em Aberto" at bounding box center [445, 179] width 501 height 10
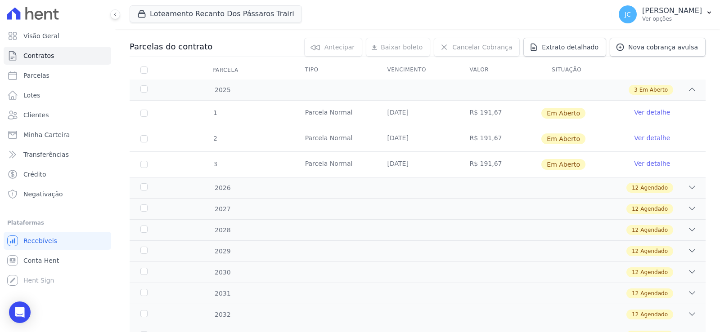
scroll to position [90, 0]
click at [247, 192] on div "12 Agendado" at bounding box center [445, 187] width 501 height 10
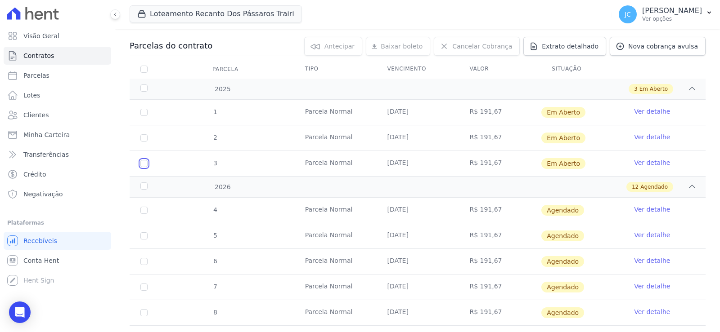
click at [148, 167] on input "checkbox" at bounding box center [143, 163] width 7 height 7
checkbox input "true"
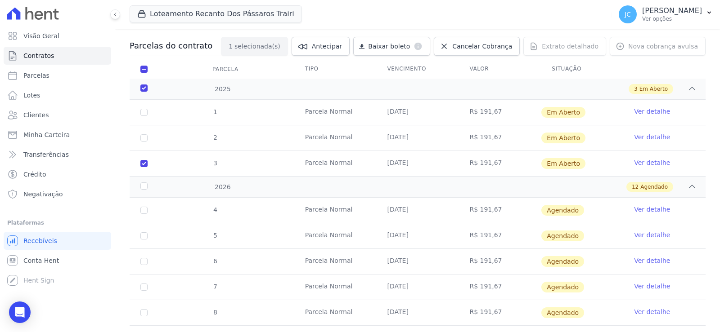
click at [157, 149] on td "2" at bounding box center [144, 137] width 29 height 25
click at [148, 142] on input "checkbox" at bounding box center [143, 137] width 7 height 7
checkbox input "true"
click at [148, 116] on input "checkbox" at bounding box center [143, 112] width 7 height 7
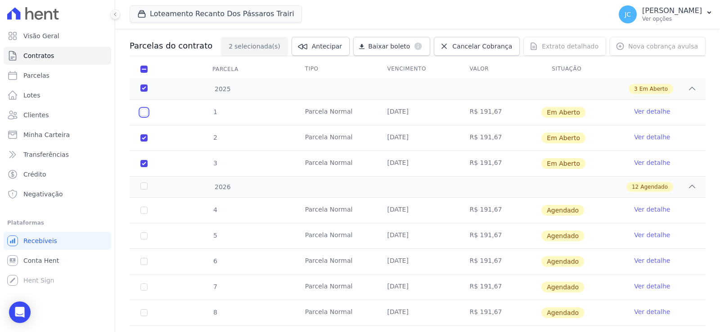
checkbox input "true"
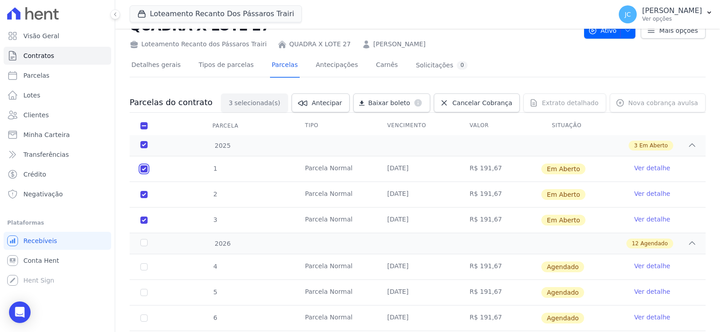
scroll to position [0, 0]
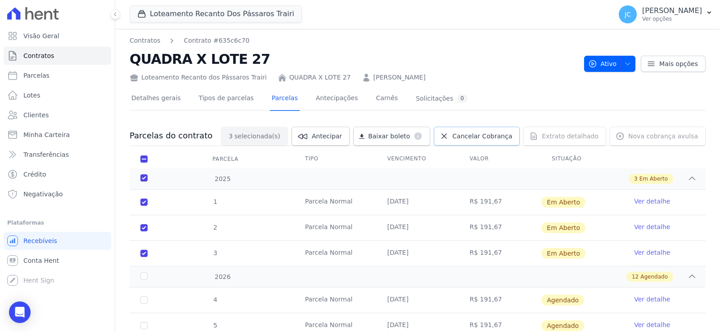
click at [489, 146] on link "Cancelar Cobrança" at bounding box center [477, 136] width 86 height 19
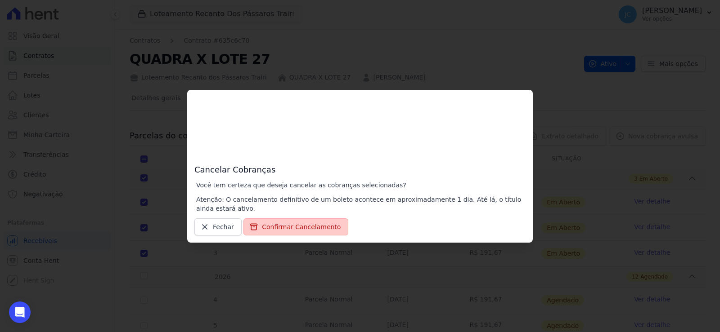
click at [282, 226] on button "Confirmar Cancelamento" at bounding box center [295, 227] width 105 height 17
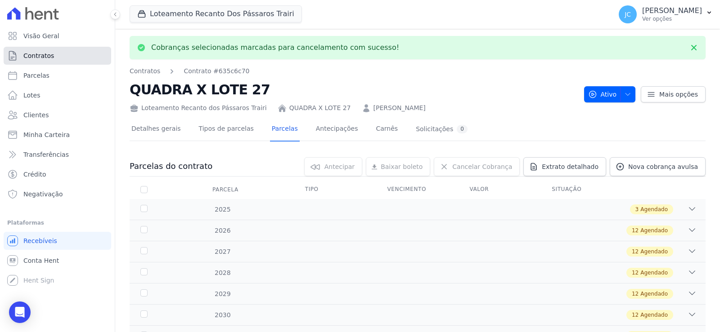
click at [49, 59] on span "Contratos" at bounding box center [38, 55] width 31 height 9
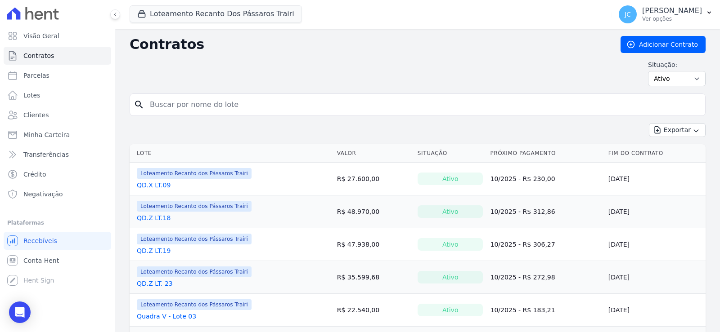
click at [212, 114] on input "search" at bounding box center [422, 105] width 557 height 18
type input "27"
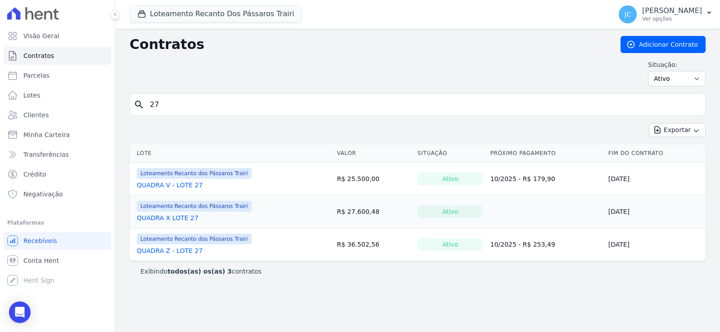
click at [189, 223] on link "QUADRA X LOTE 27" at bounding box center [168, 218] width 62 height 9
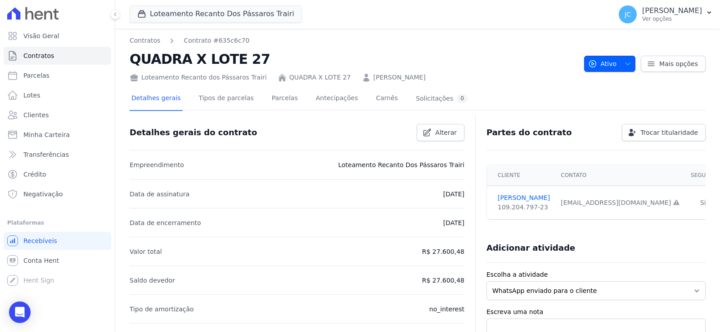
click at [588, 68] on icon "button" at bounding box center [592, 63] width 9 height 9
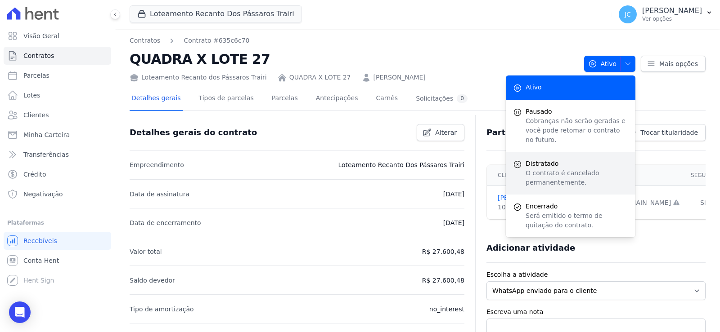
click at [525, 166] on span "Distratado" at bounding box center [576, 163] width 103 height 9
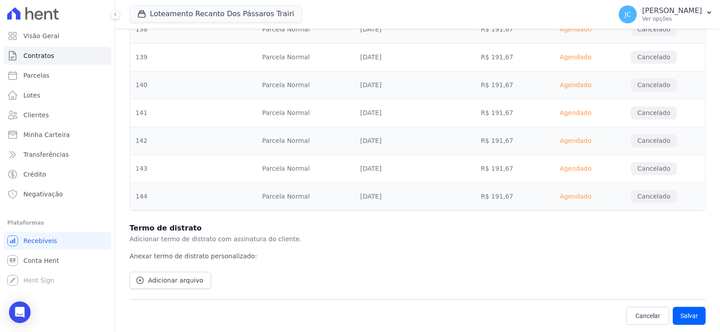
scroll to position [4381, 0]
click at [688, 312] on button "Salvar" at bounding box center [688, 316] width 33 height 18
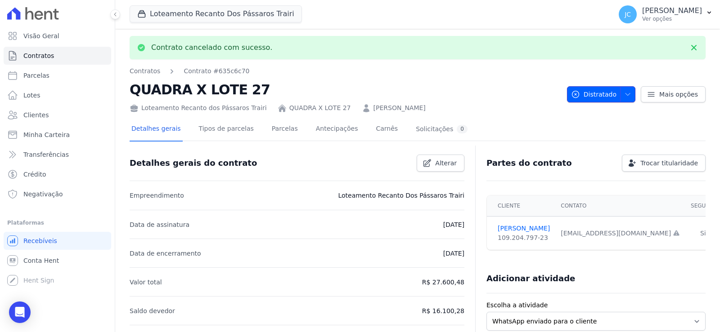
click at [603, 96] on span "Distratado" at bounding box center [593, 94] width 45 height 16
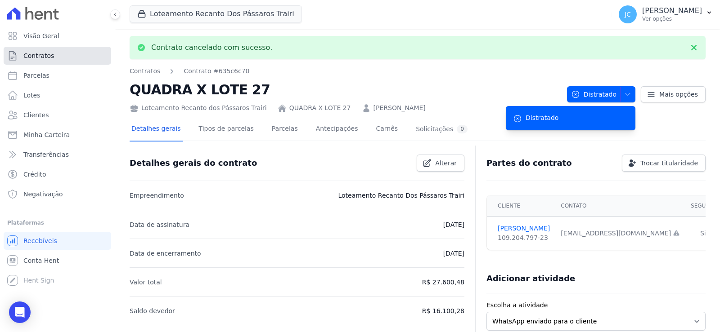
click at [36, 60] on span "Contratos" at bounding box center [38, 55] width 31 height 9
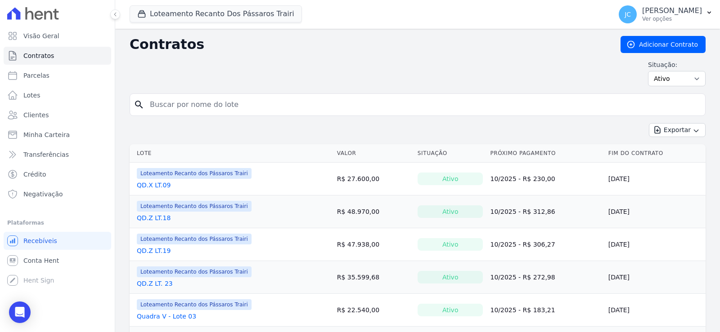
click at [197, 102] on input "search" at bounding box center [422, 105] width 557 height 18
type input "27"
